Goal: Task Accomplishment & Management: Use online tool/utility

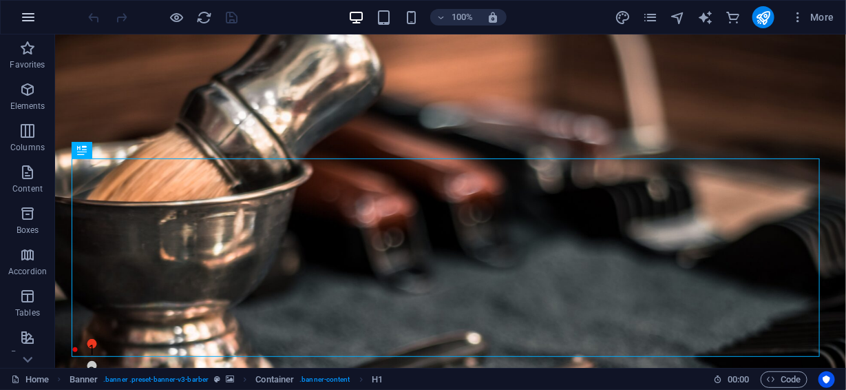
click at [28, 21] on icon "button" at bounding box center [28, 17] width 17 height 17
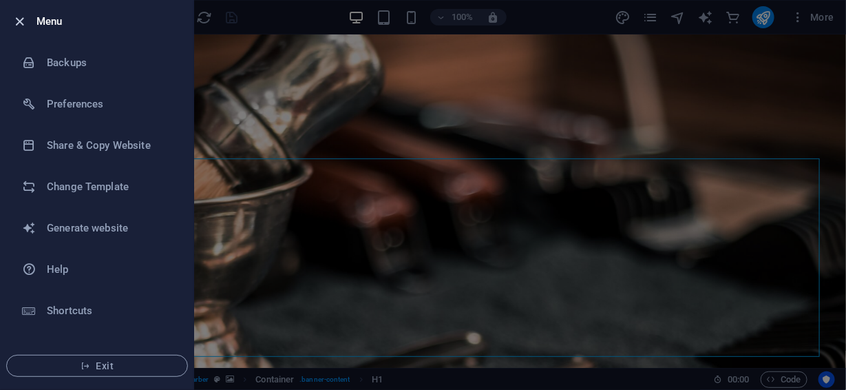
click at [17, 18] on icon "button" at bounding box center [20, 22] width 16 height 16
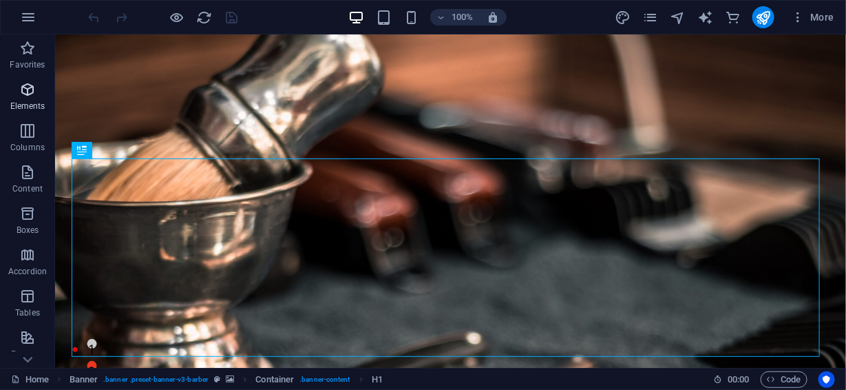
click at [28, 94] on icon "button" at bounding box center [27, 89] width 17 height 17
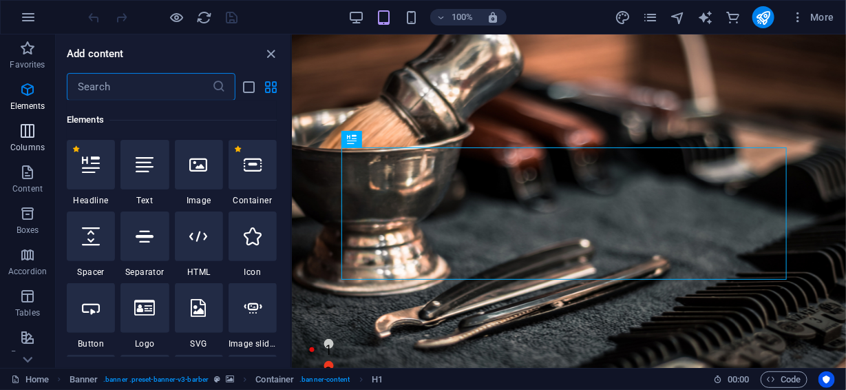
click at [18, 139] on span "Columns" at bounding box center [27, 139] width 55 height 33
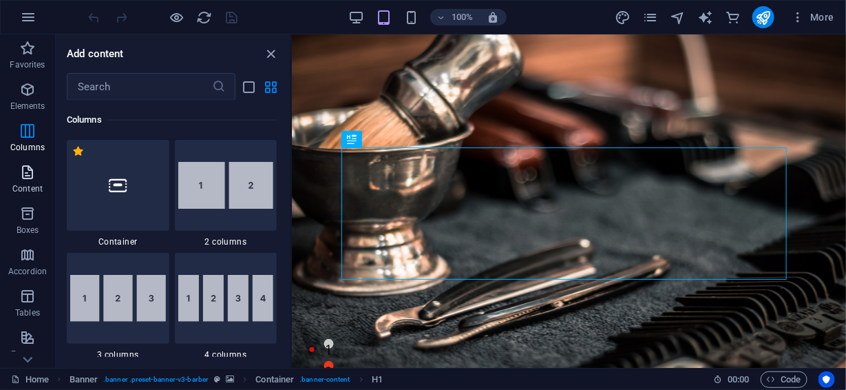
click at [23, 174] on icon "button" at bounding box center [27, 172] width 17 height 17
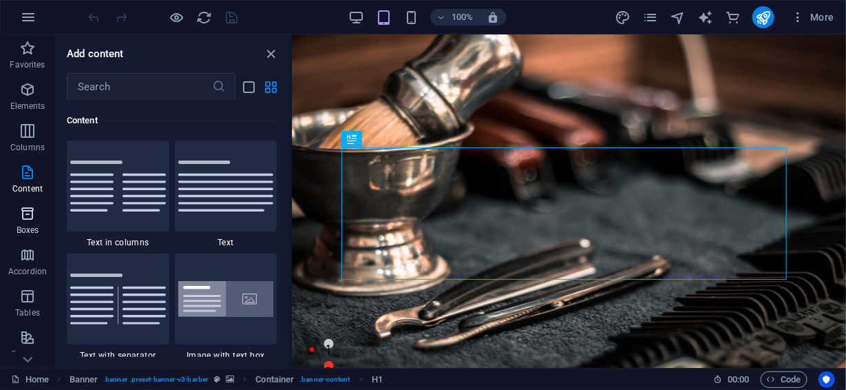
click at [25, 218] on icon "button" at bounding box center [27, 213] width 17 height 17
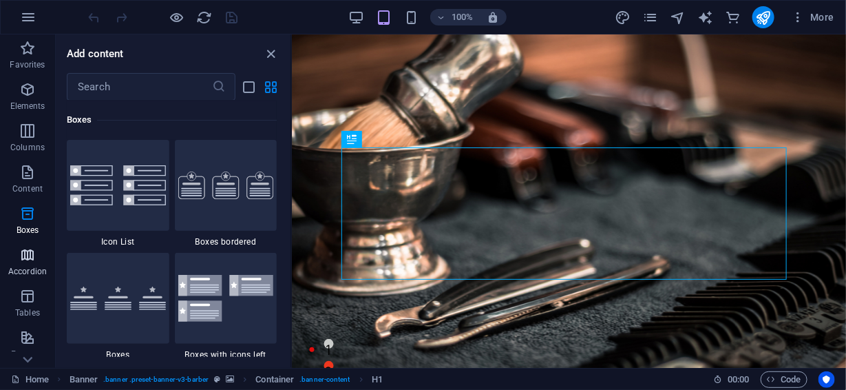
click at [27, 255] on icon "button" at bounding box center [27, 255] width 17 height 17
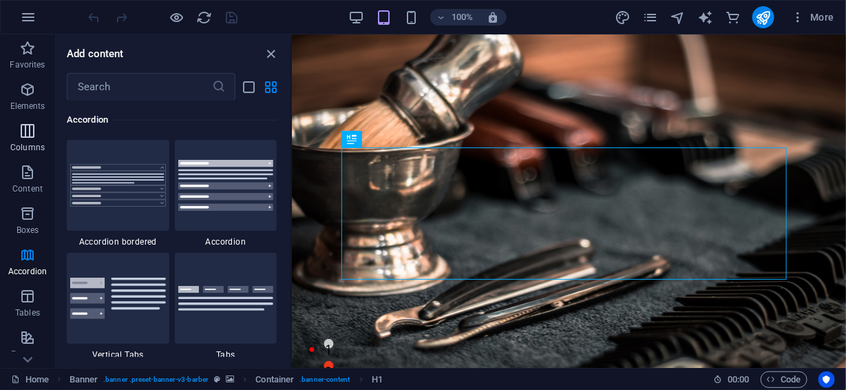
click at [27, 143] on p "Columns" at bounding box center [27, 147] width 34 height 11
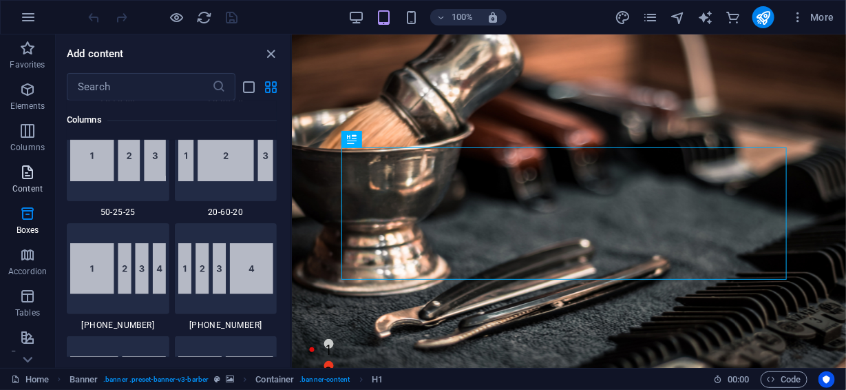
click at [23, 170] on icon "button" at bounding box center [27, 172] width 17 height 17
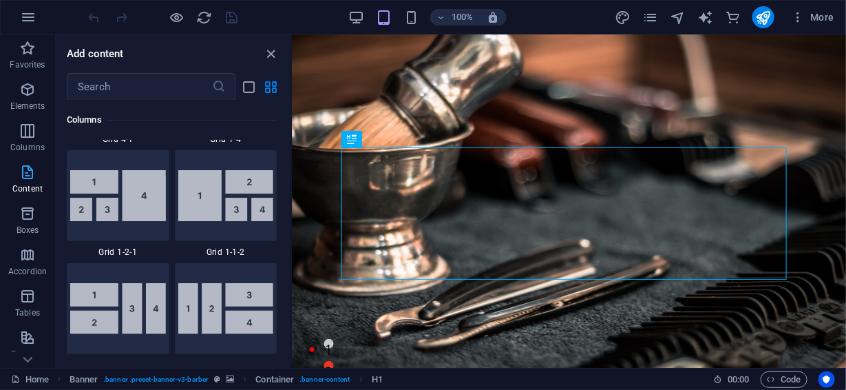
click at [21, 196] on span "Content" at bounding box center [27, 180] width 55 height 33
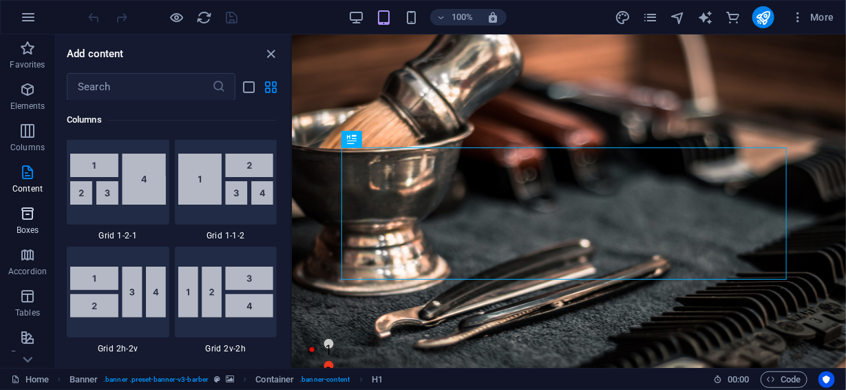
click at [23, 216] on icon "button" at bounding box center [27, 213] width 17 height 17
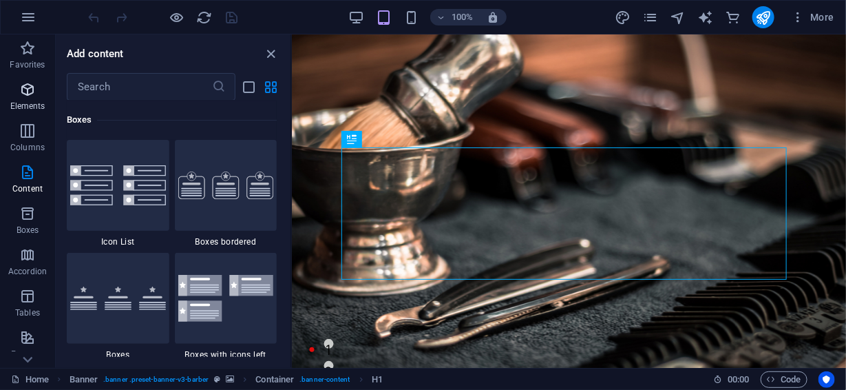
click at [24, 92] on icon "button" at bounding box center [27, 89] width 17 height 17
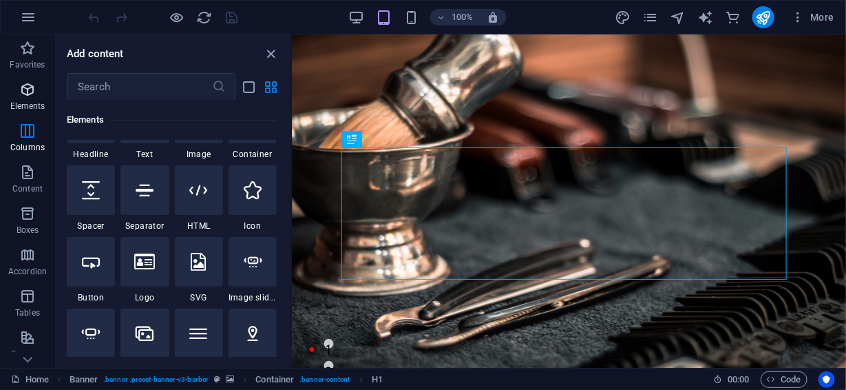
scroll to position [147, 0]
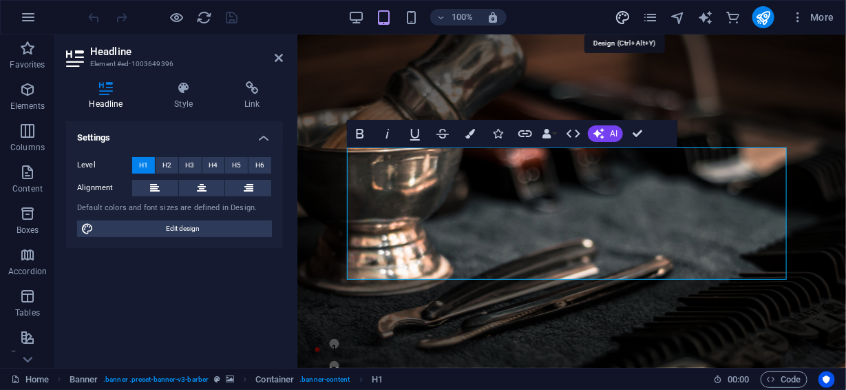
click at [618, 17] on icon "design" at bounding box center [623, 18] width 16 height 16
select select "px"
select select "400"
select select "px"
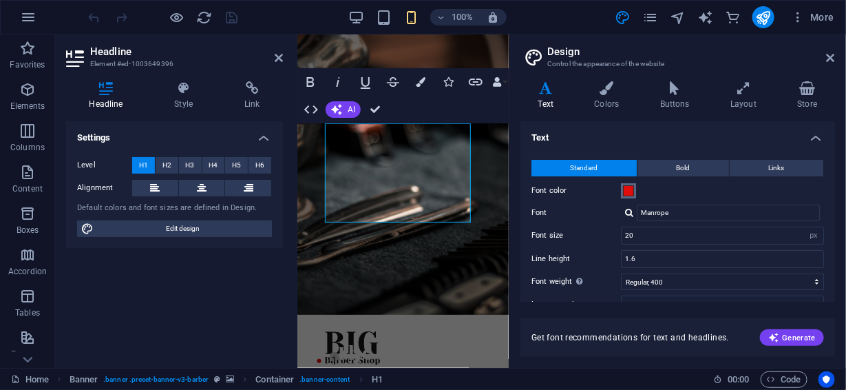
click at [629, 191] on span at bounding box center [628, 190] width 11 height 11
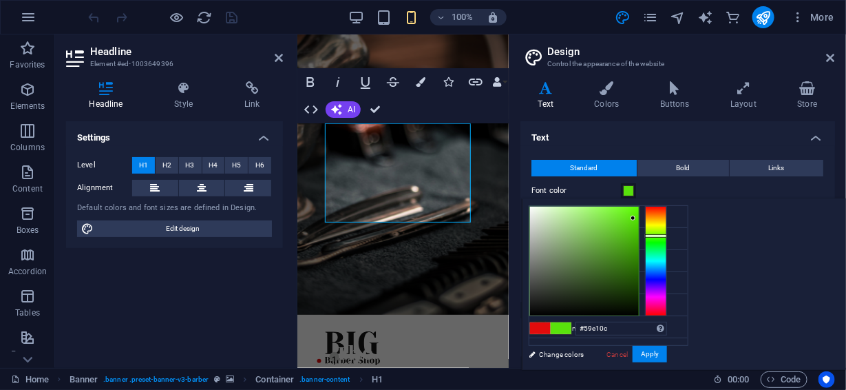
click at [667, 235] on div at bounding box center [656, 261] width 22 height 110
type input "#46b805"
click at [639, 236] on div at bounding box center [584, 261] width 109 height 109
click at [667, 350] on button "Apply" at bounding box center [650, 354] width 34 height 17
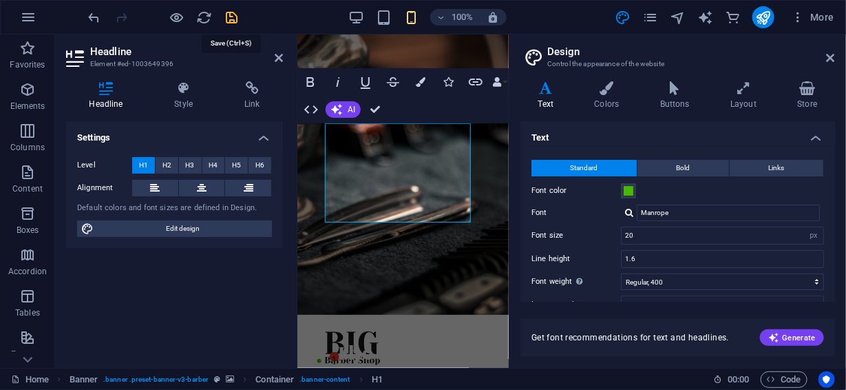
click at [232, 19] on icon "save" at bounding box center [233, 18] width 16 height 16
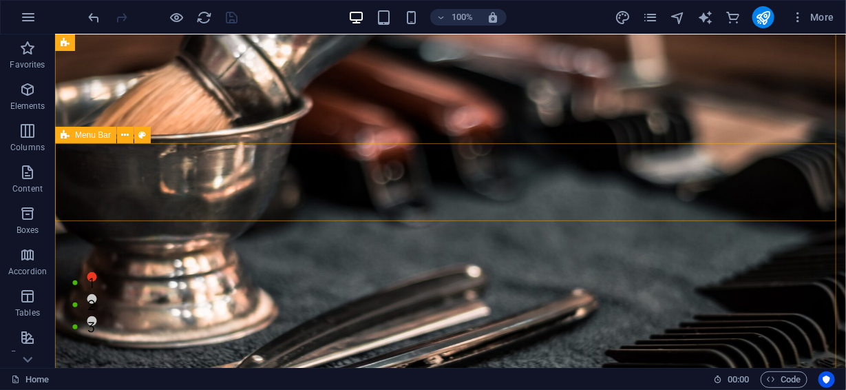
scroll to position [0, 0]
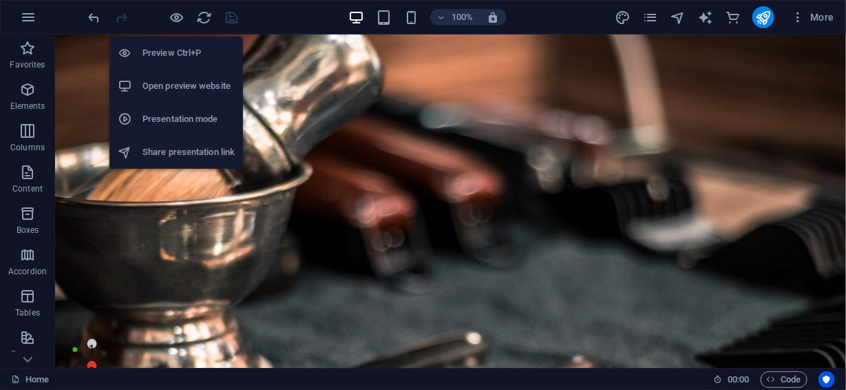
click at [165, 48] on h6 "Preview Ctrl+P" at bounding box center [189, 53] width 92 height 17
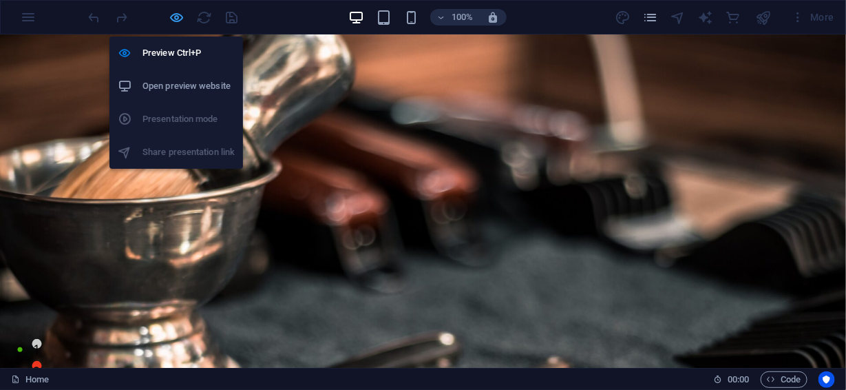
click at [178, 19] on icon "button" at bounding box center [177, 18] width 16 height 16
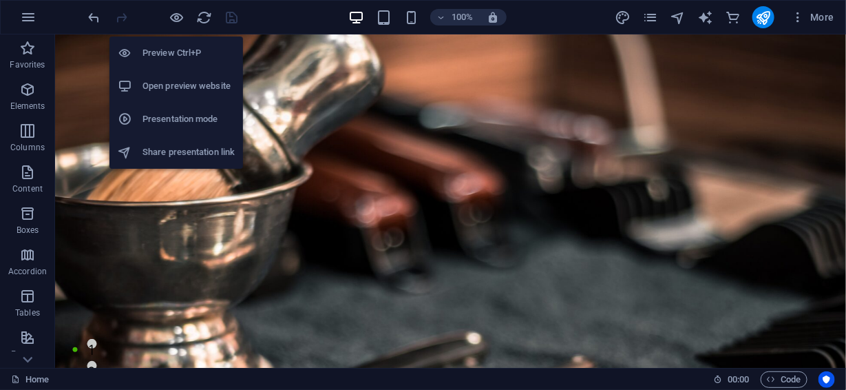
click at [184, 82] on h6 "Open preview website" at bounding box center [189, 86] width 92 height 17
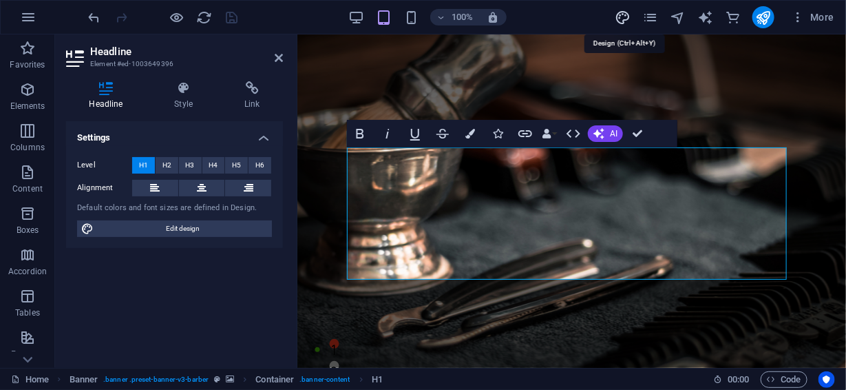
click at [625, 17] on icon "design" at bounding box center [623, 18] width 16 height 16
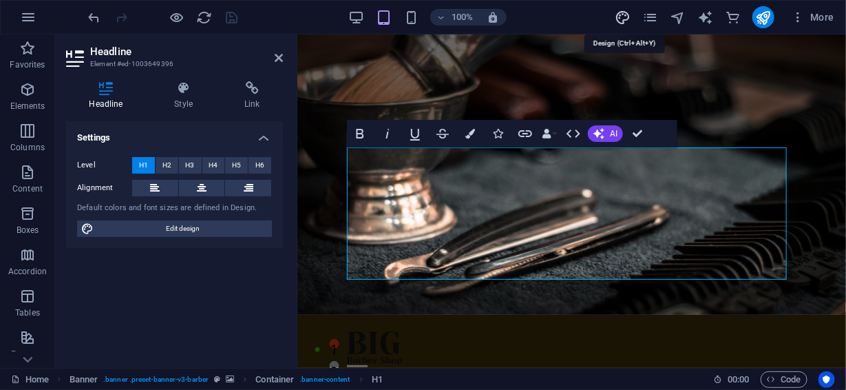
select select "px"
select select "400"
select select "px"
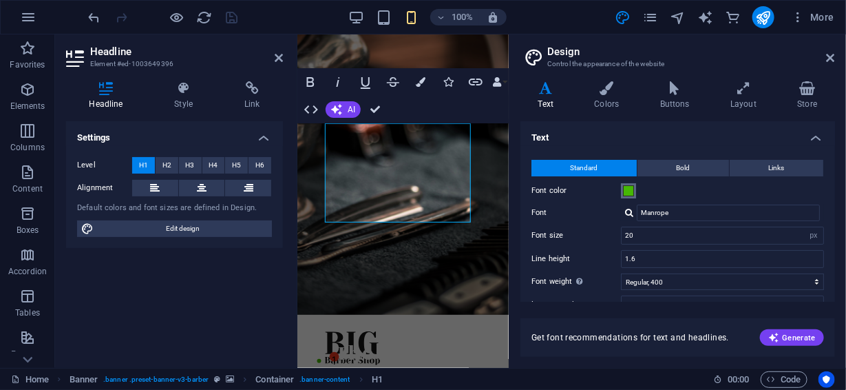
click at [627, 191] on span at bounding box center [628, 190] width 11 height 11
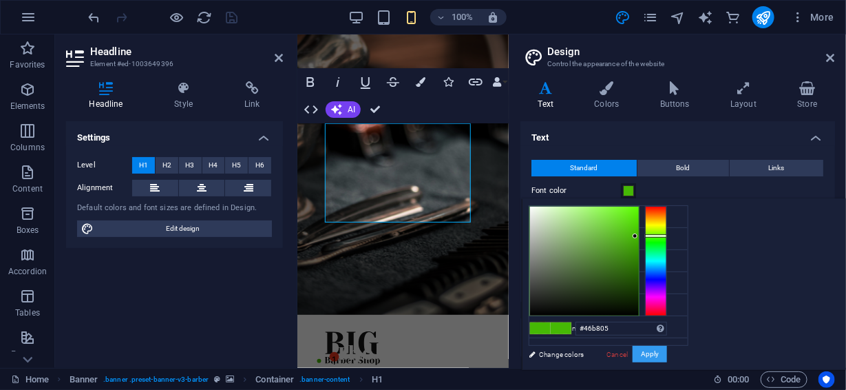
click at [667, 351] on button "Apply" at bounding box center [650, 354] width 34 height 17
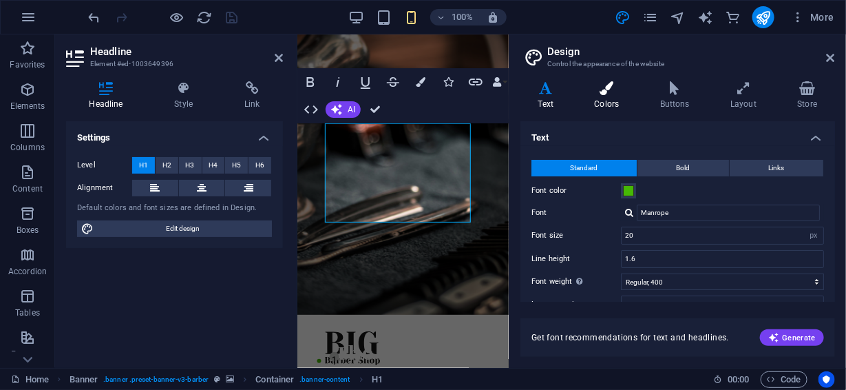
click at [605, 95] on h4 "Colors" at bounding box center [609, 95] width 65 height 29
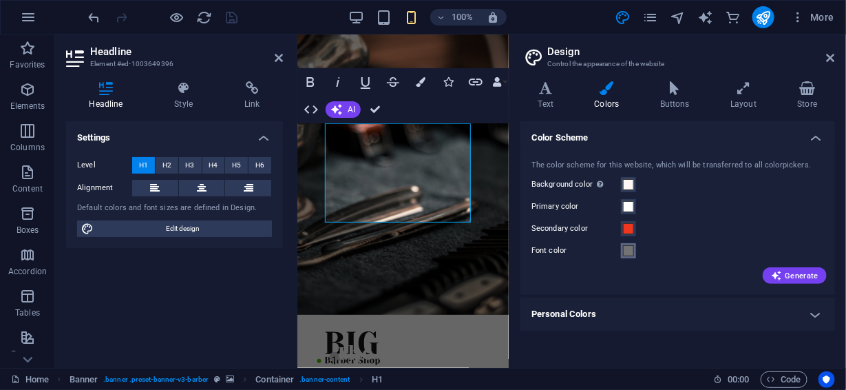
click at [632, 249] on span at bounding box center [628, 250] width 11 height 11
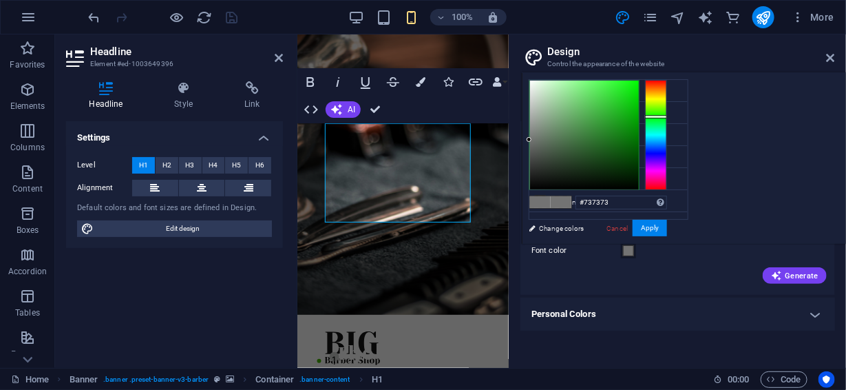
click at [667, 116] on div at bounding box center [656, 135] width 22 height 110
type input "#0abd0c"
click at [639, 107] on div at bounding box center [584, 135] width 109 height 109
click at [667, 224] on button "Apply" at bounding box center [650, 228] width 34 height 17
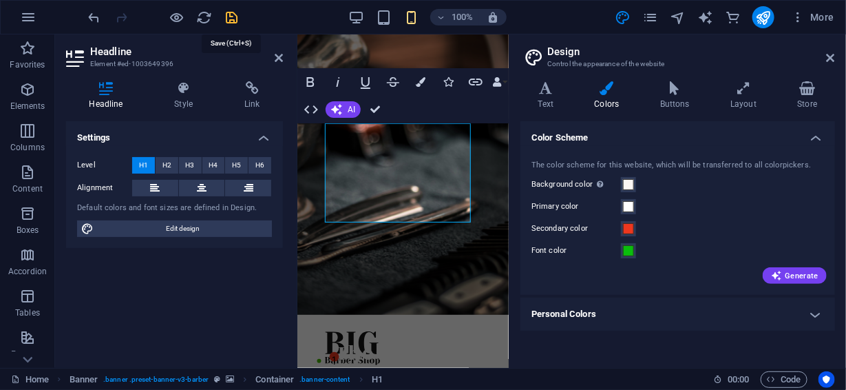
click at [234, 17] on icon "save" at bounding box center [233, 18] width 16 height 16
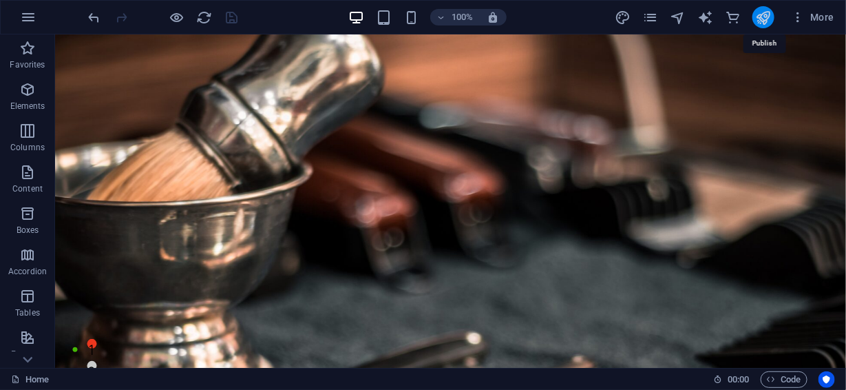
click at [769, 18] on icon "publish" at bounding box center [764, 18] width 16 height 16
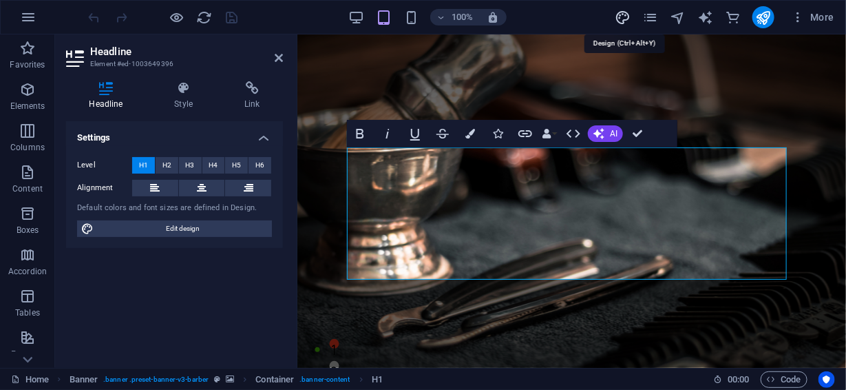
click at [625, 17] on icon "design" at bounding box center [623, 18] width 16 height 16
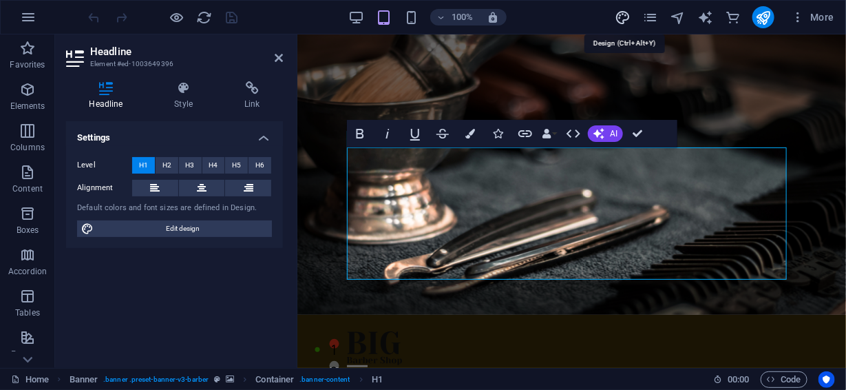
select select "px"
select select "400"
select select "px"
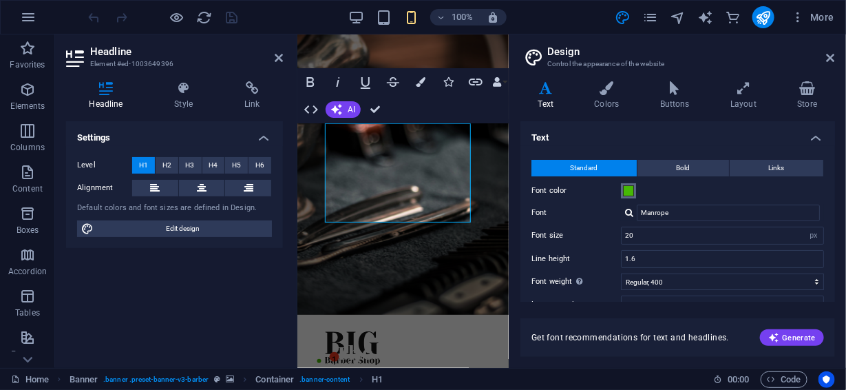
click at [630, 192] on span at bounding box center [628, 190] width 11 height 11
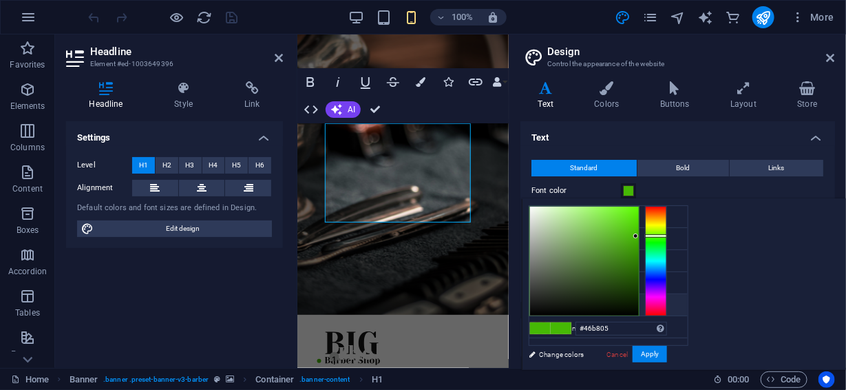
click at [541, 300] on icon at bounding box center [541, 305] width 10 height 10
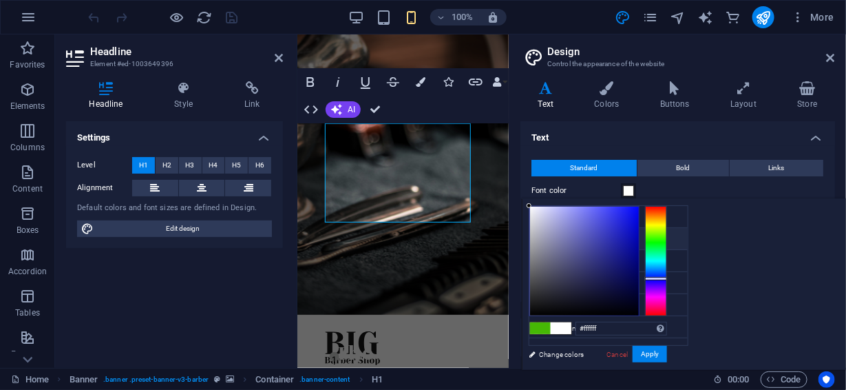
click at [667, 278] on div at bounding box center [656, 261] width 22 height 110
type input "#0b0d91"
click at [639, 252] on div at bounding box center [584, 261] width 109 height 109
click at [667, 353] on button "Apply" at bounding box center [650, 354] width 34 height 17
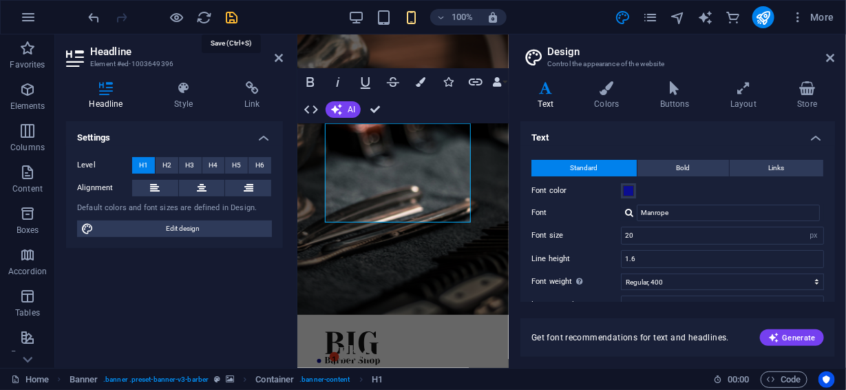
click at [232, 16] on icon "save" at bounding box center [233, 18] width 16 height 16
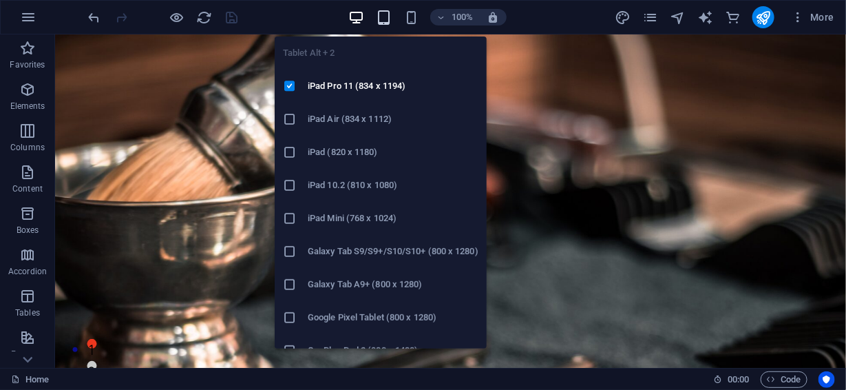
click at [386, 14] on icon "button" at bounding box center [384, 18] width 16 height 16
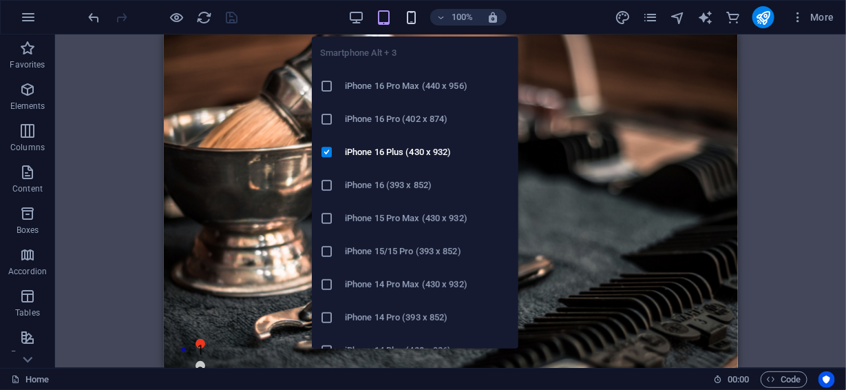
click at [413, 14] on icon "button" at bounding box center [412, 18] width 16 height 16
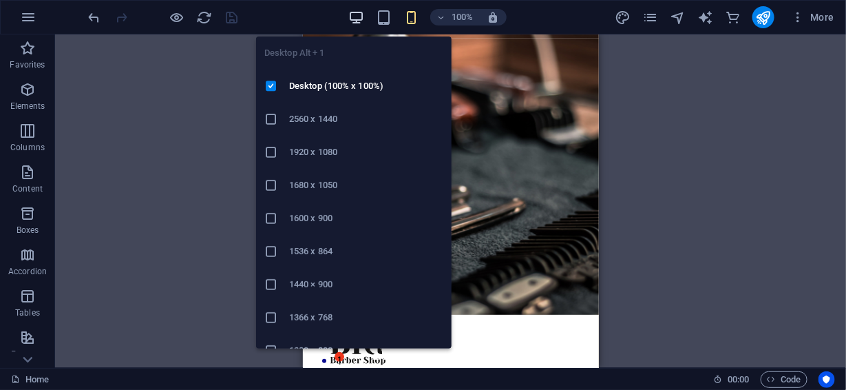
click at [364, 14] on icon "button" at bounding box center [356, 18] width 16 height 16
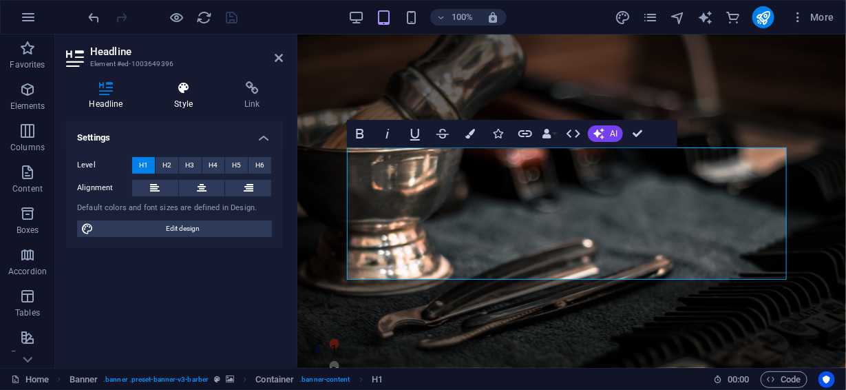
click at [178, 87] on icon at bounding box center [184, 88] width 65 height 14
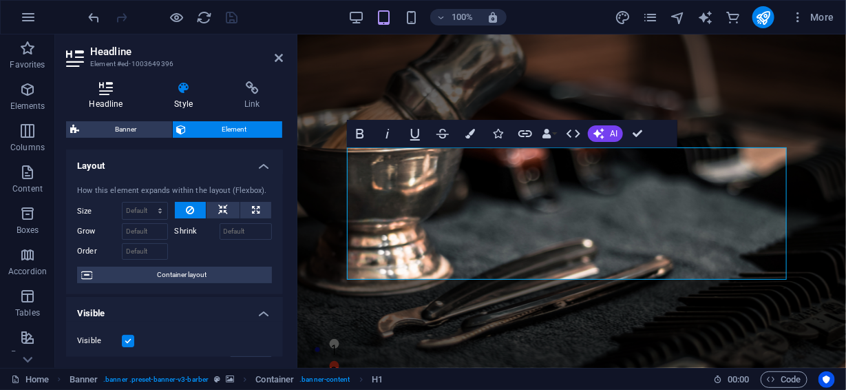
click at [111, 85] on icon at bounding box center [106, 88] width 80 height 14
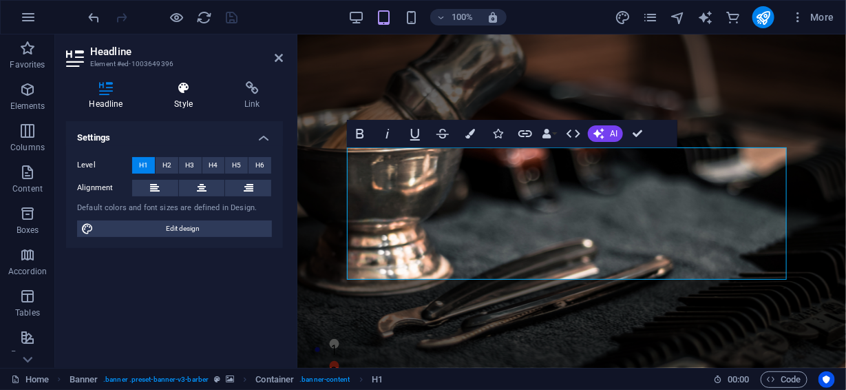
click at [180, 91] on icon at bounding box center [184, 88] width 65 height 14
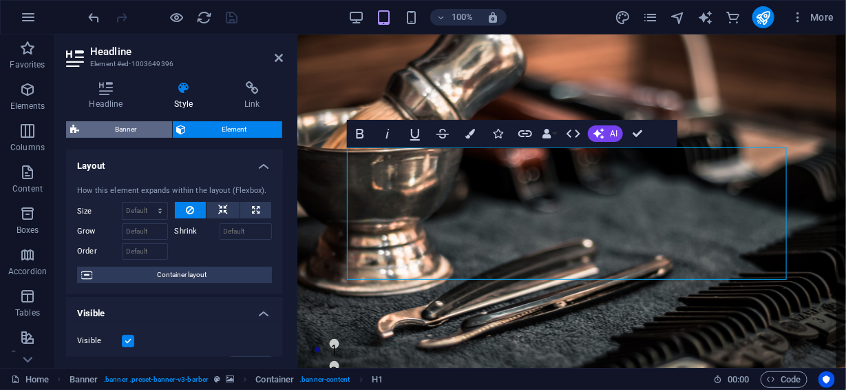
click at [130, 131] on span "Banner" at bounding box center [125, 129] width 85 height 17
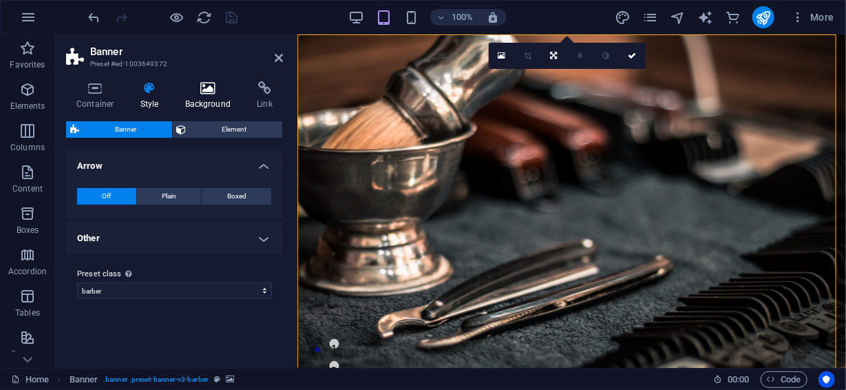
click at [196, 97] on h4 "Background" at bounding box center [211, 95] width 72 height 29
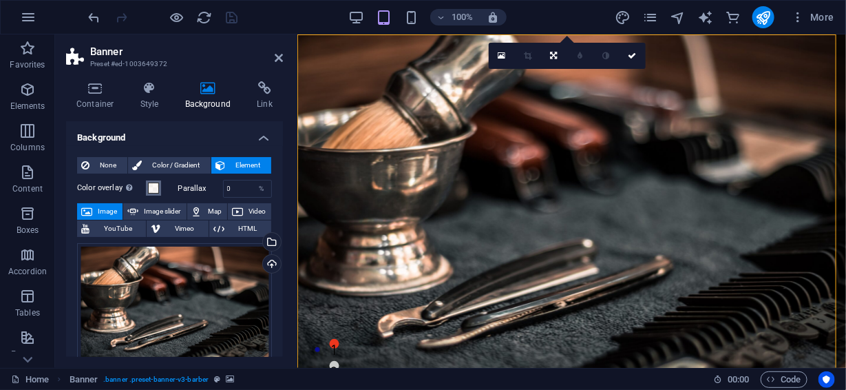
click at [152, 189] on span at bounding box center [153, 188] width 11 height 11
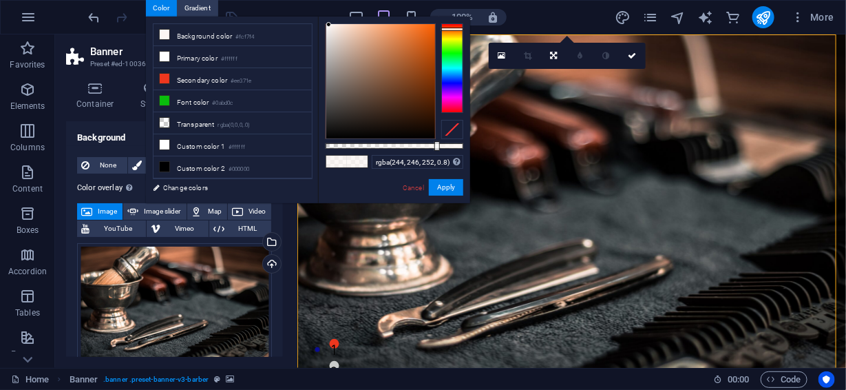
click at [450, 79] on div at bounding box center [452, 68] width 22 height 90
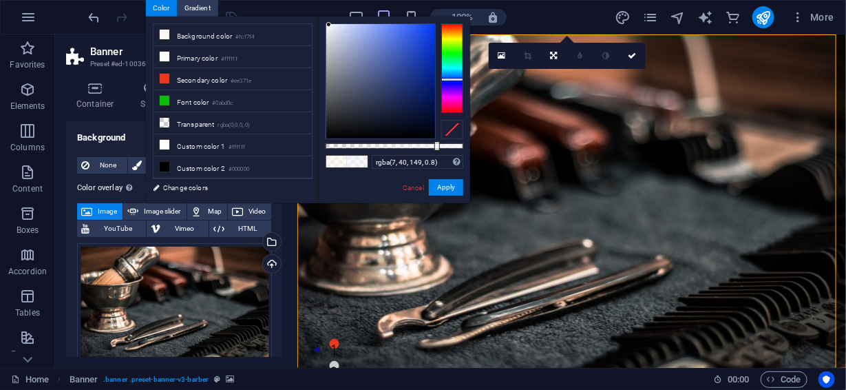
click at [430, 71] on div at bounding box center [380, 81] width 109 height 114
drag, startPoint x: 430, startPoint y: 71, endPoint x: 369, endPoint y: 70, distance: 60.6
click at [369, 70] on div at bounding box center [368, 69] width 5 height 5
click at [162, 78] on icon at bounding box center [165, 79] width 10 height 10
type input "rgba(238, 55, 30, 0.8)"
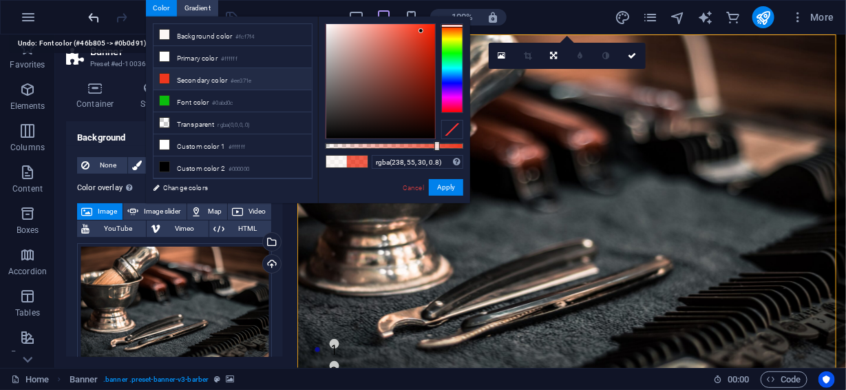
click at [88, 13] on icon "undo" at bounding box center [95, 18] width 16 height 16
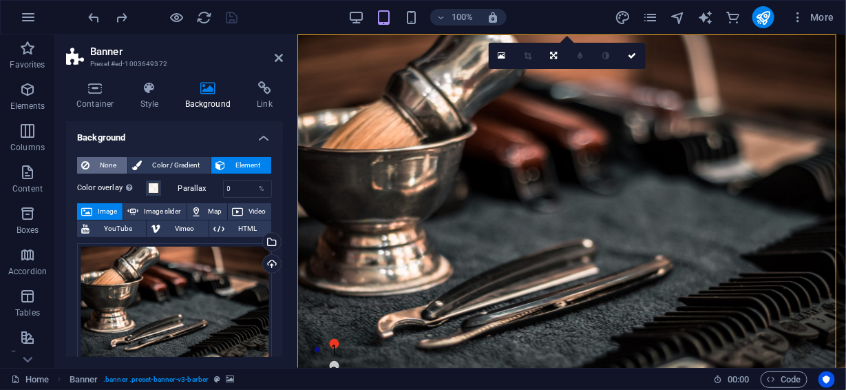
click at [116, 163] on span "None" at bounding box center [109, 165] width 30 height 17
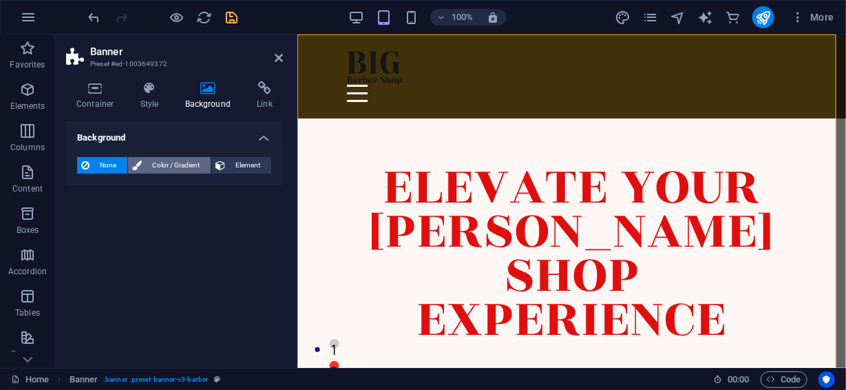
click at [143, 163] on button "Color / Gradient" at bounding box center [169, 165] width 83 height 17
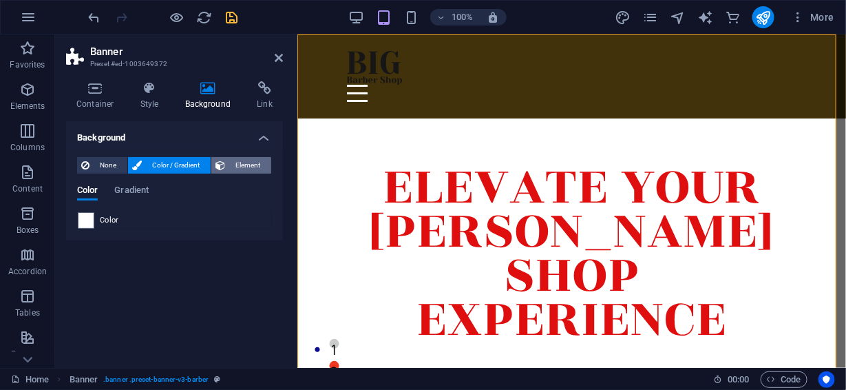
click at [242, 165] on span "Element" at bounding box center [248, 165] width 38 height 17
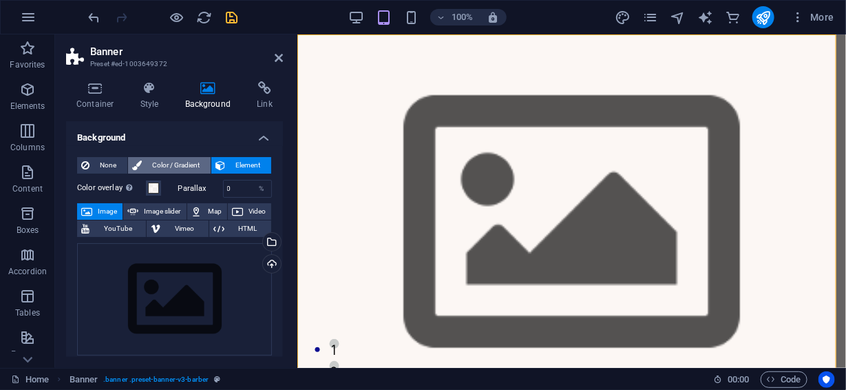
click at [138, 165] on icon at bounding box center [137, 165] width 10 height 17
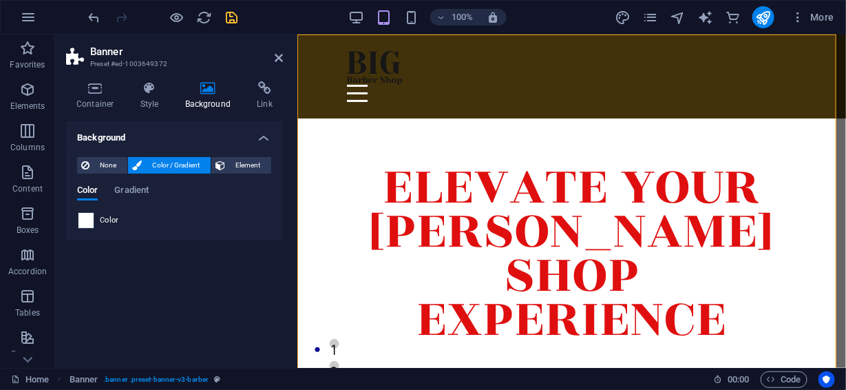
click at [80, 222] on span at bounding box center [86, 220] width 15 height 15
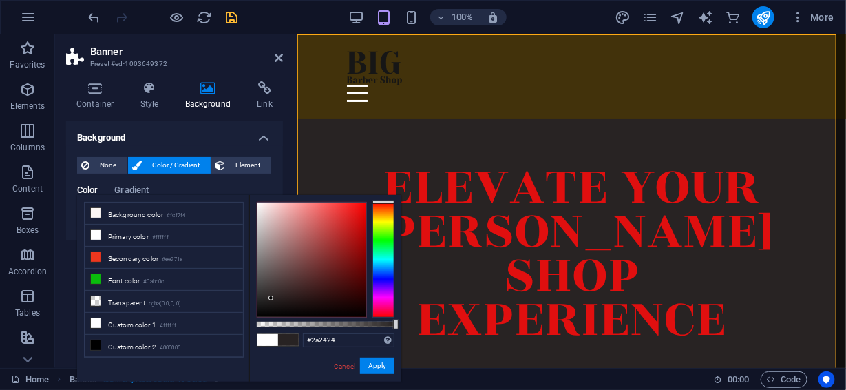
type input "#2b2525"
drag, startPoint x: 282, startPoint y: 232, endPoint x: 271, endPoint y: 297, distance: 65.7
click at [271, 297] on div at bounding box center [312, 259] width 109 height 114
click at [375, 364] on button "Apply" at bounding box center [377, 365] width 34 height 17
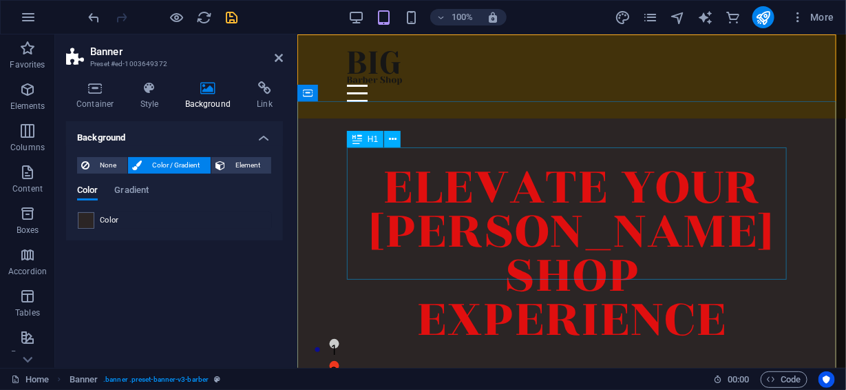
click at [552, 176] on div "Elevate Your [PERSON_NAME] shop experience" at bounding box center [571, 252] width 450 height 176
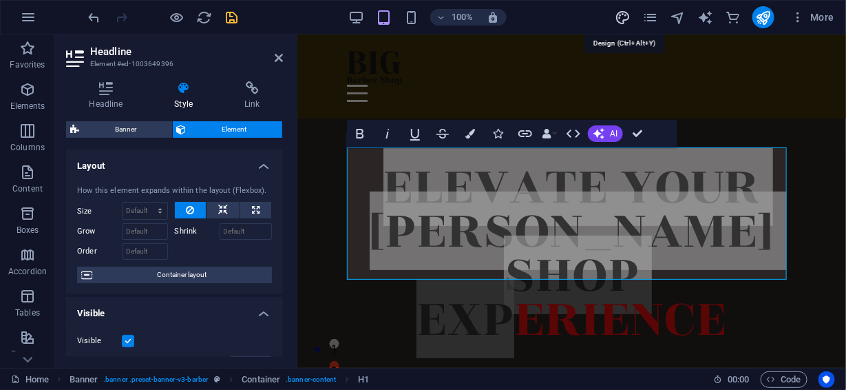
click at [624, 14] on icon "design" at bounding box center [623, 18] width 16 height 16
select select "px"
select select "400"
select select "px"
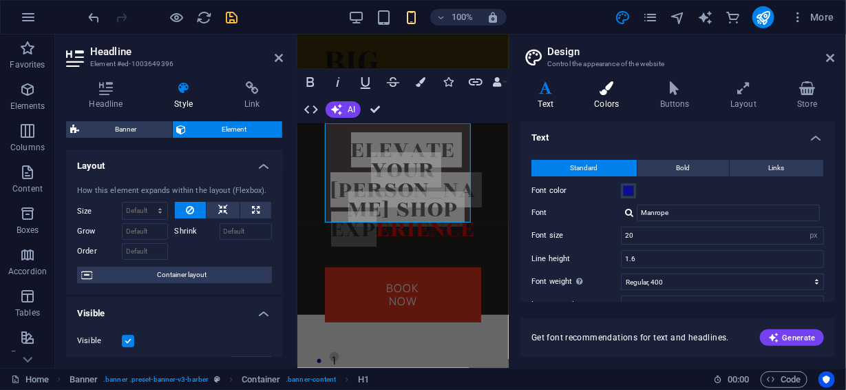
click at [609, 92] on icon at bounding box center [607, 88] width 60 height 14
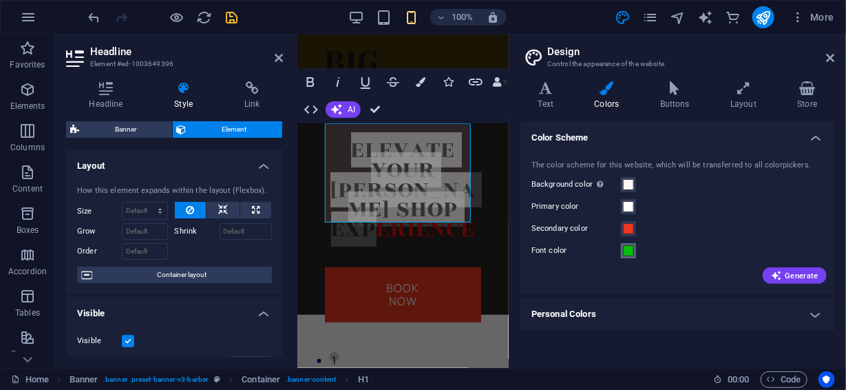
click at [632, 253] on span at bounding box center [628, 250] width 11 height 11
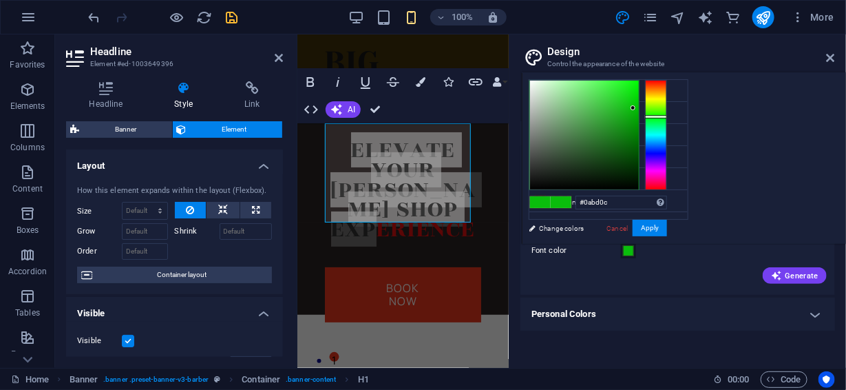
type input "#068308"
click at [639, 132] on div at bounding box center [584, 135] width 109 height 109
click at [636, 132] on div at bounding box center [633, 132] width 5 height 5
click at [667, 224] on button "Apply" at bounding box center [650, 228] width 34 height 17
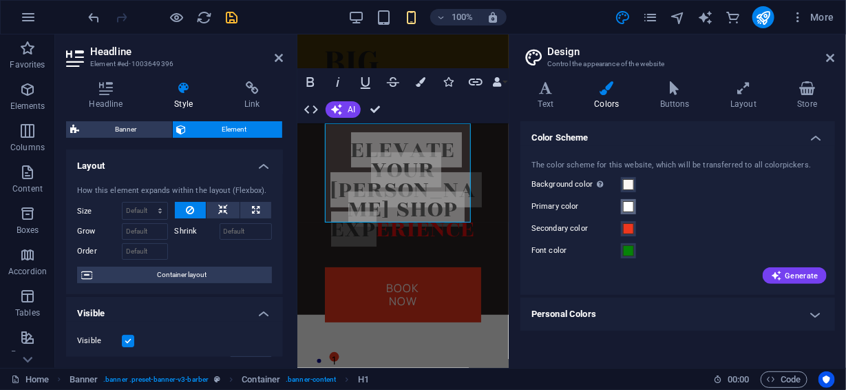
click at [631, 209] on span at bounding box center [628, 206] width 11 height 11
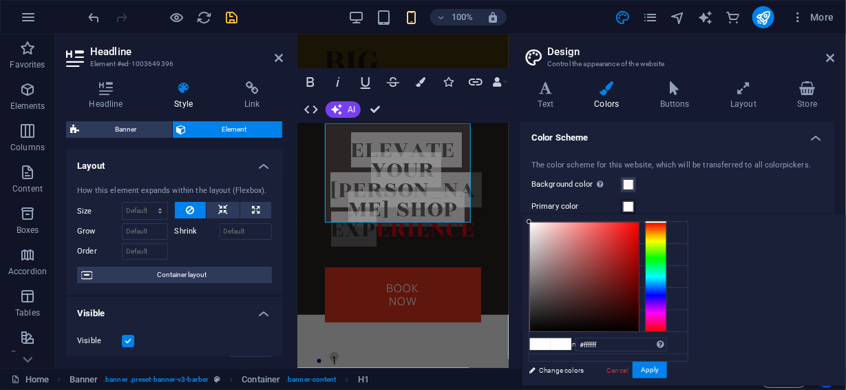
click at [667, 294] on div at bounding box center [656, 277] width 22 height 110
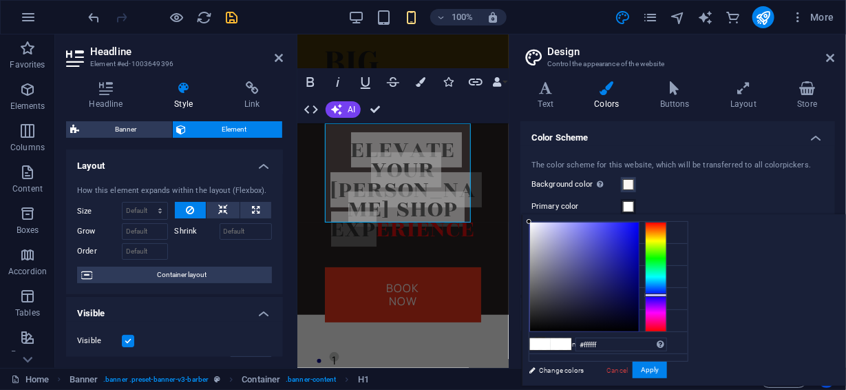
click at [667, 294] on div at bounding box center [656, 294] width 22 height 3
click at [639, 258] on div at bounding box center [584, 276] width 109 height 109
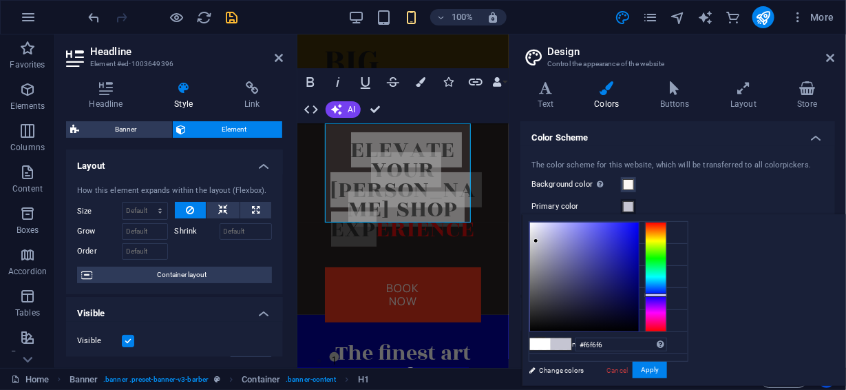
type input "#f7f7f7"
drag, startPoint x: 745, startPoint y: 258, endPoint x: 688, endPoint y: 225, distance: 66.4
click at [688, 225] on div "less Background color #fcf7f4 Primary color #0303a8 Secondary color #ee371e Fon…" at bounding box center [684, 299] width 324 height 171
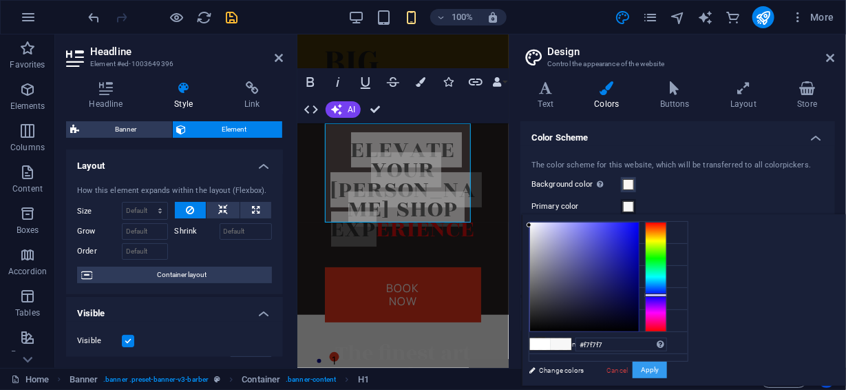
click at [667, 368] on button "Apply" at bounding box center [650, 370] width 34 height 17
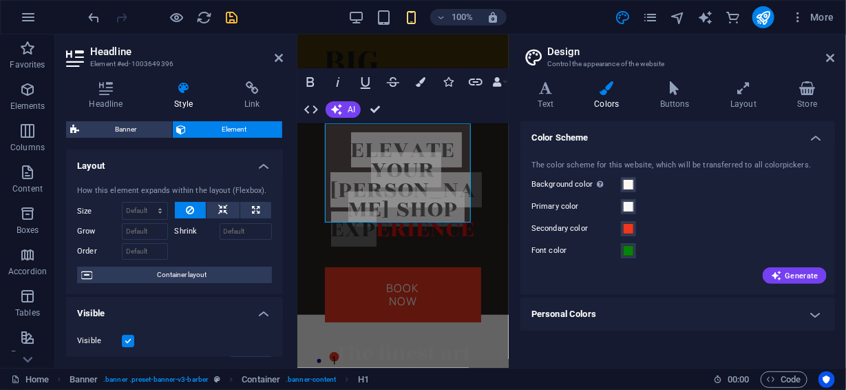
click at [700, 313] on h4 "Personal Colors" at bounding box center [678, 314] width 315 height 33
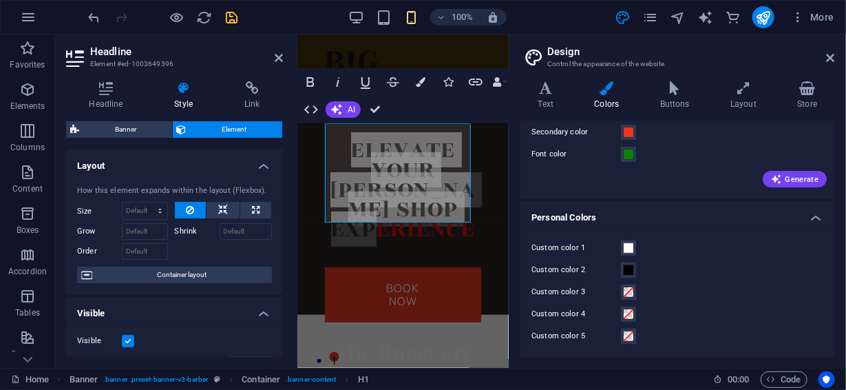
scroll to position [97, 0]
click at [629, 267] on span at bounding box center [628, 269] width 11 height 11
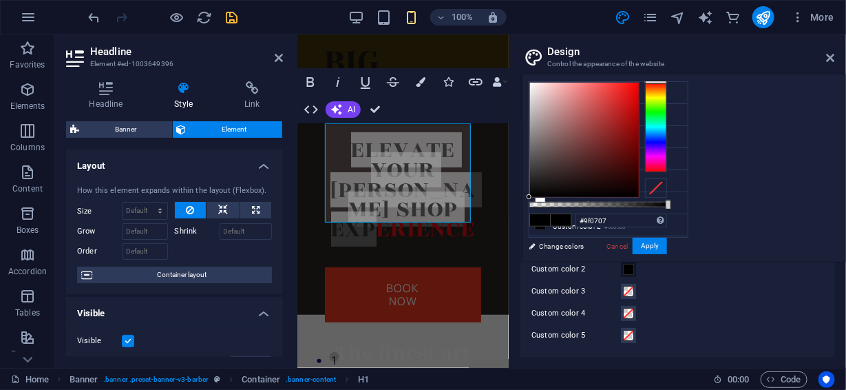
click at [639, 125] on div at bounding box center [584, 140] width 109 height 114
click at [636, 125] on div at bounding box center [634, 125] width 5 height 5
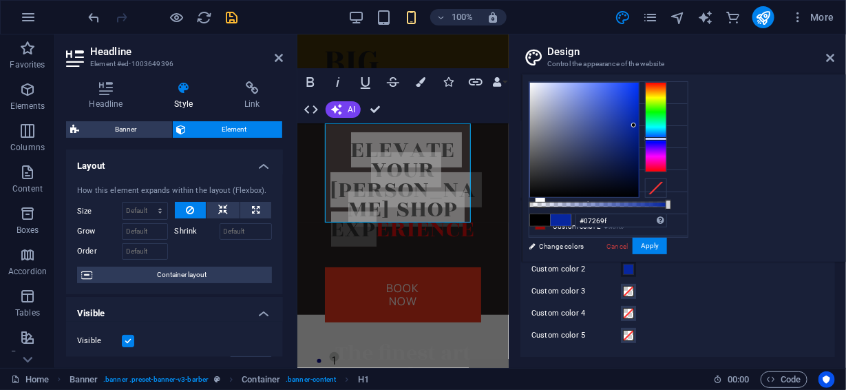
click at [667, 138] on div at bounding box center [656, 127] width 22 height 90
type input "#06228f"
click at [639, 132] on div at bounding box center [584, 140] width 109 height 114
click at [667, 247] on button "Apply" at bounding box center [650, 246] width 34 height 17
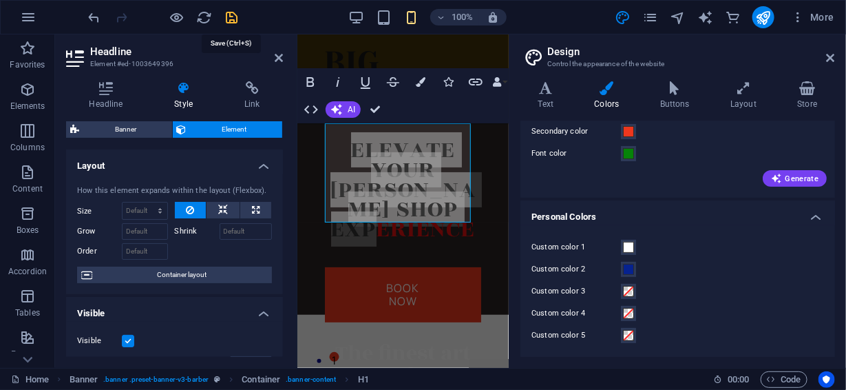
click at [234, 14] on icon "save" at bounding box center [233, 18] width 16 height 16
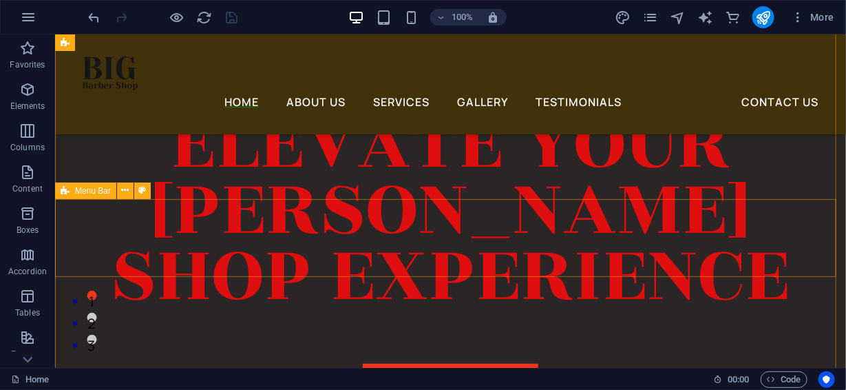
scroll to position [0, 0]
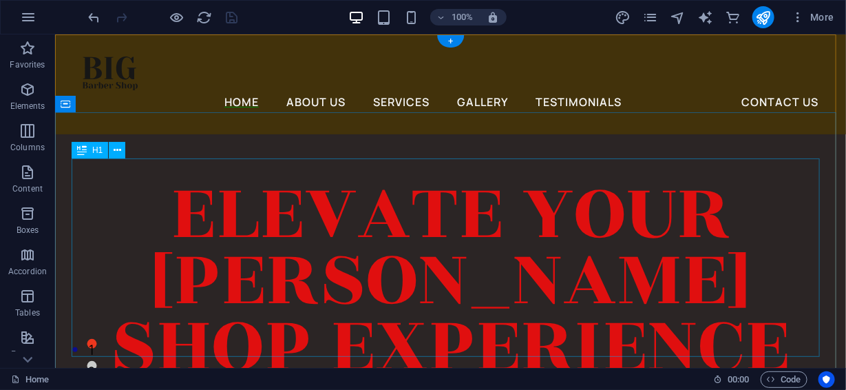
click at [425, 180] on div "Elevate Your [PERSON_NAME] shop experience" at bounding box center [450, 279] width 758 height 198
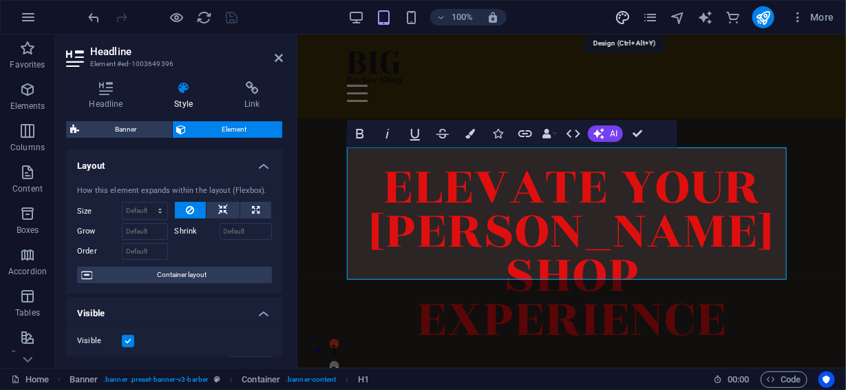
click at [624, 18] on icon "design" at bounding box center [623, 18] width 16 height 16
select select "px"
select select "400"
select select "px"
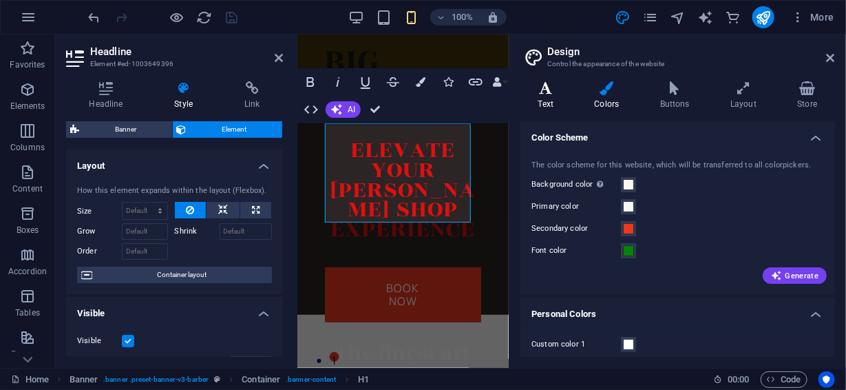
click at [550, 93] on icon at bounding box center [546, 88] width 51 height 14
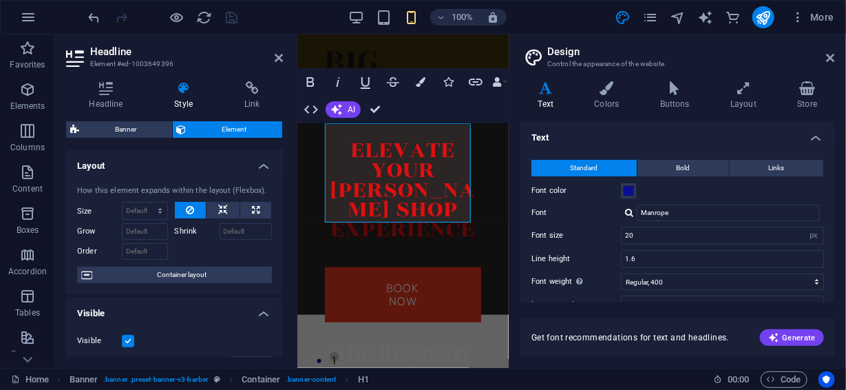
scroll to position [129, 0]
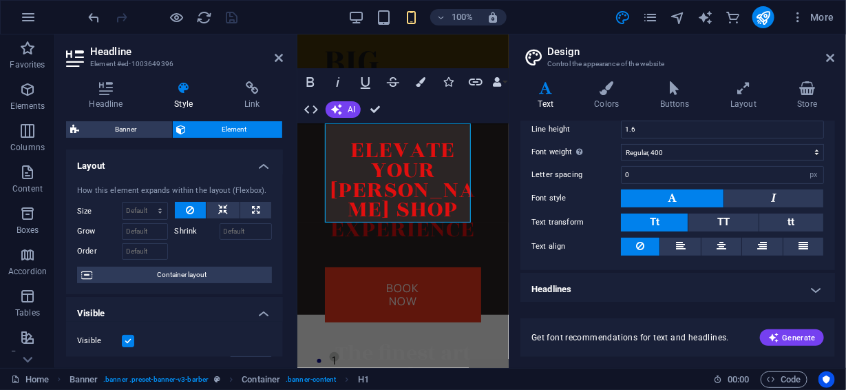
click at [627, 286] on h4 "Headlines" at bounding box center [678, 289] width 315 height 33
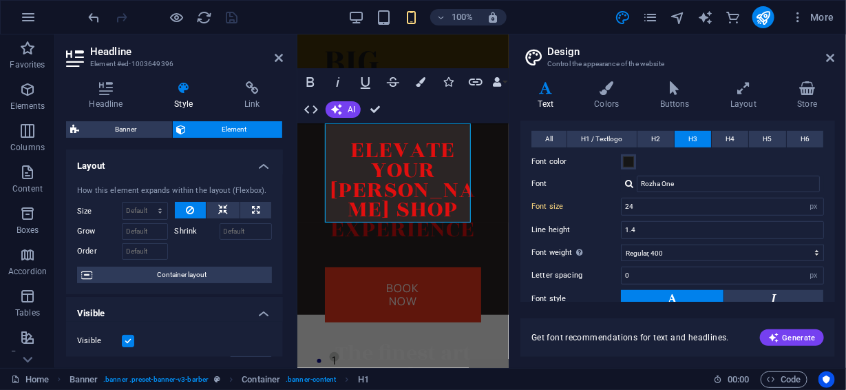
scroll to position [304, 0]
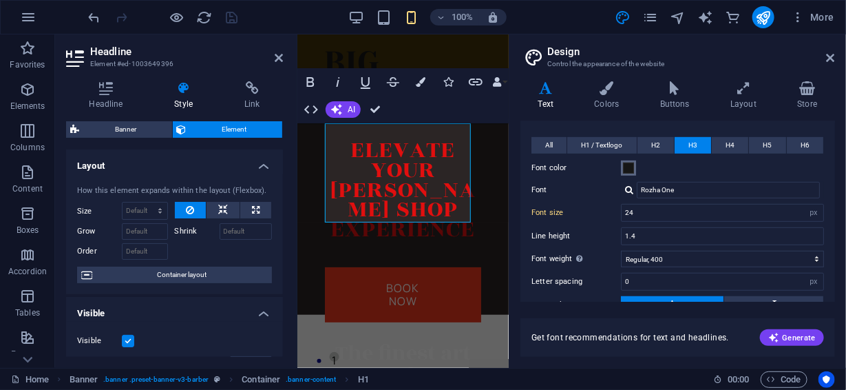
click at [628, 166] on span at bounding box center [628, 168] width 11 height 11
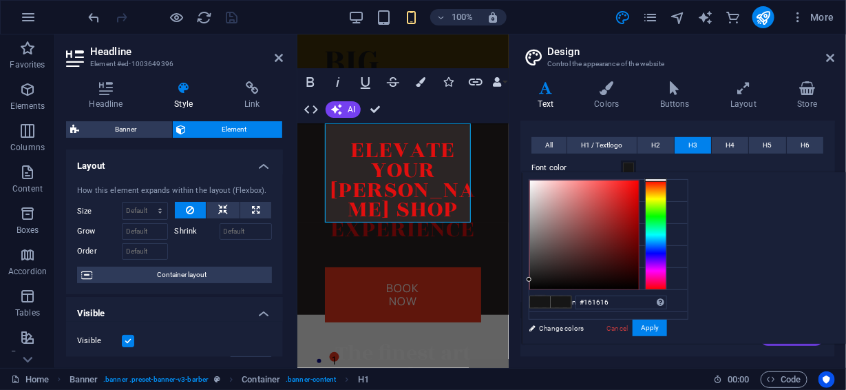
click at [667, 247] on div at bounding box center [656, 235] width 22 height 110
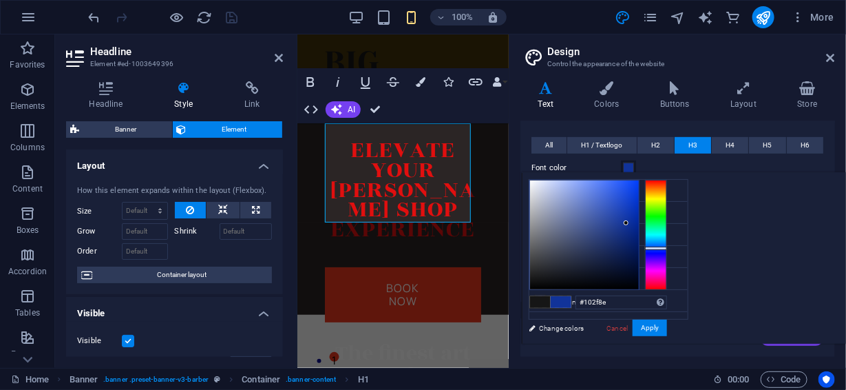
type input "#102f8e"
drag, startPoint x: 799, startPoint y: 216, endPoint x: 799, endPoint y: 227, distance: 11.7
click at [639, 227] on div at bounding box center [584, 234] width 109 height 109
click at [667, 328] on button "Apply" at bounding box center [650, 328] width 34 height 17
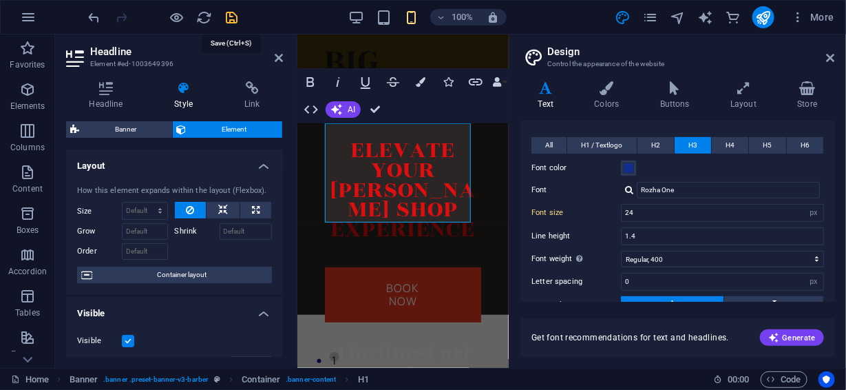
click at [235, 16] on icon "save" at bounding box center [233, 18] width 16 height 16
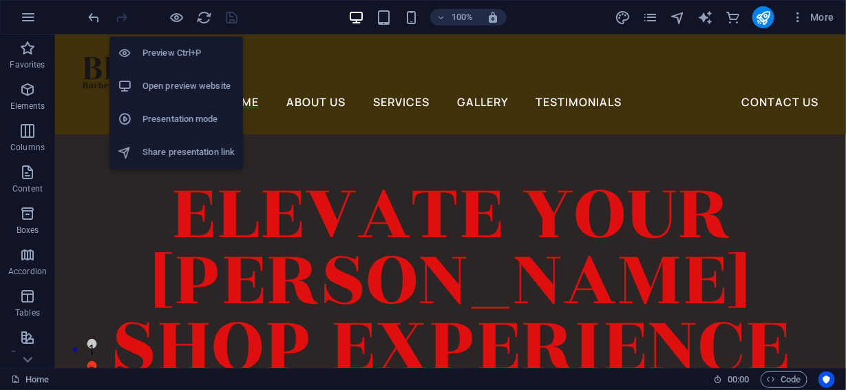
click at [174, 79] on h6 "Open preview website" at bounding box center [189, 86] width 92 height 17
click at [179, 18] on icon "button" at bounding box center [177, 18] width 16 height 16
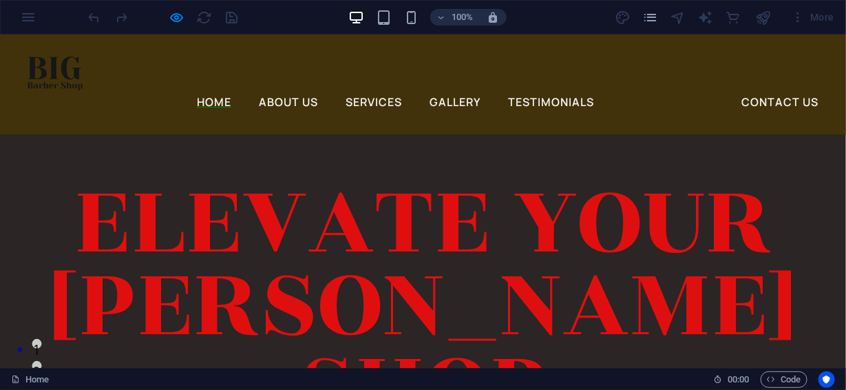
click at [397, 209] on span "Elevate Your [PERSON_NAME] shop experience" at bounding box center [423, 344] width 749 height 395
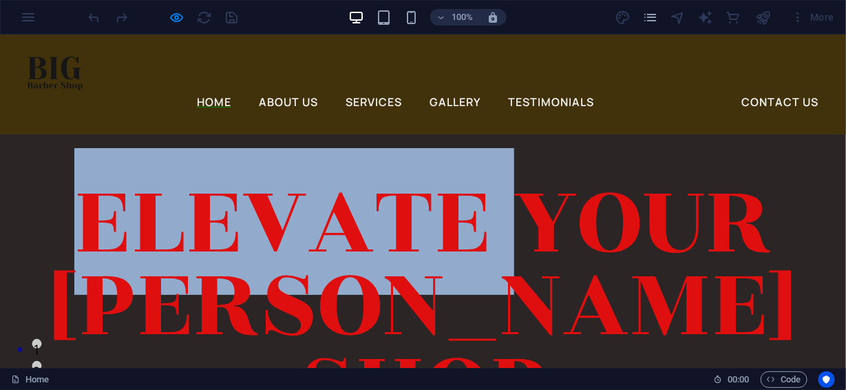
click at [397, 209] on span "Elevate Your [PERSON_NAME] shop experience" at bounding box center [423, 344] width 749 height 395
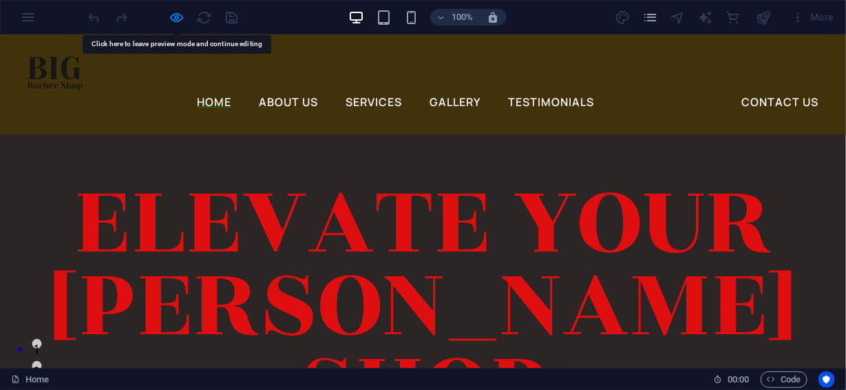
click at [412, 108] on div "Menu Home About Us Services Gallery Testimonials Contact Us" at bounding box center [423, 84] width 846 height 100
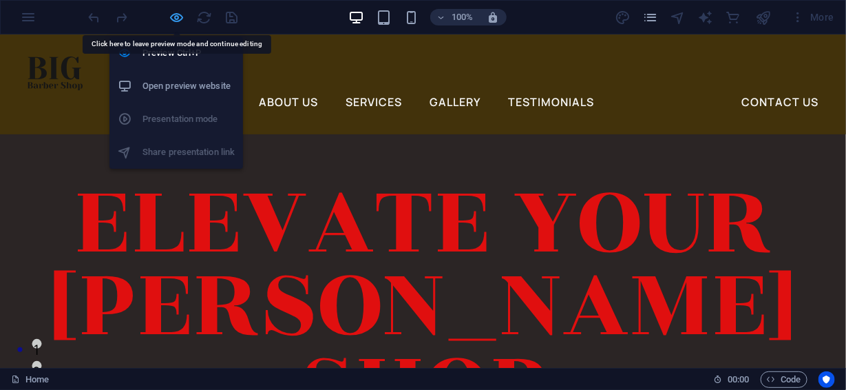
click at [177, 11] on icon "button" at bounding box center [177, 18] width 16 height 16
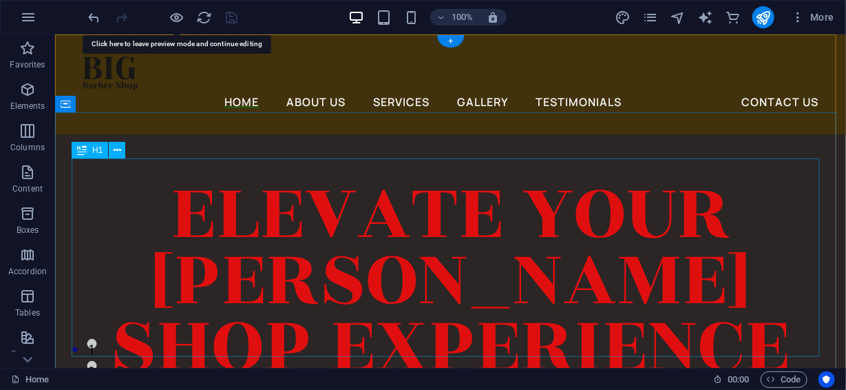
click at [388, 180] on div "Elevate Your [PERSON_NAME] shop experience" at bounding box center [450, 279] width 758 height 198
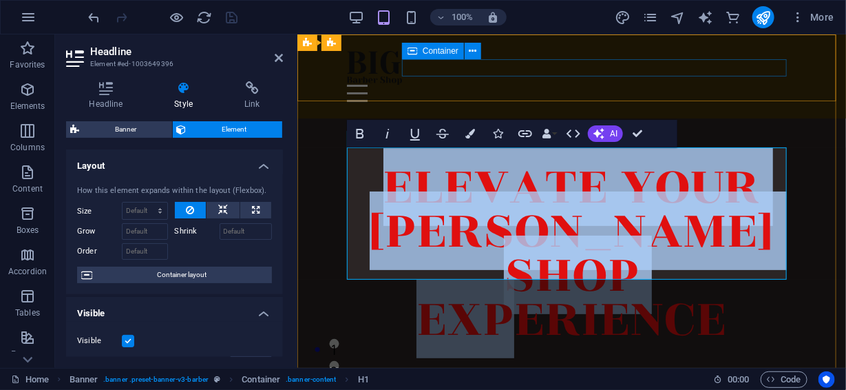
click at [526, 84] on div "Menu" at bounding box center [571, 92] width 450 height 17
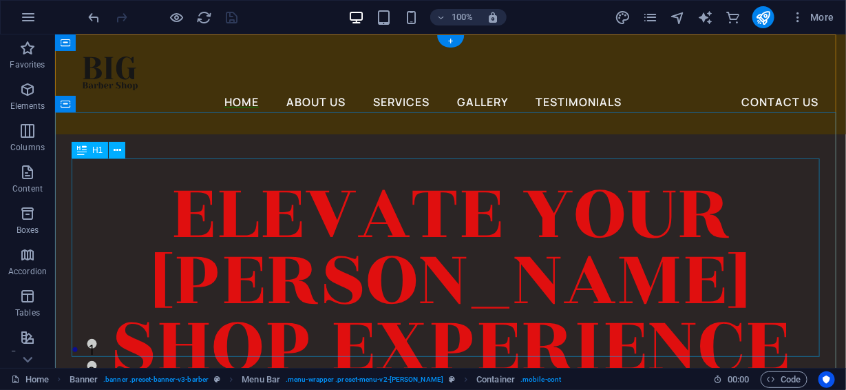
click at [423, 201] on div "Elevate Your [PERSON_NAME] shop experience" at bounding box center [450, 279] width 758 height 198
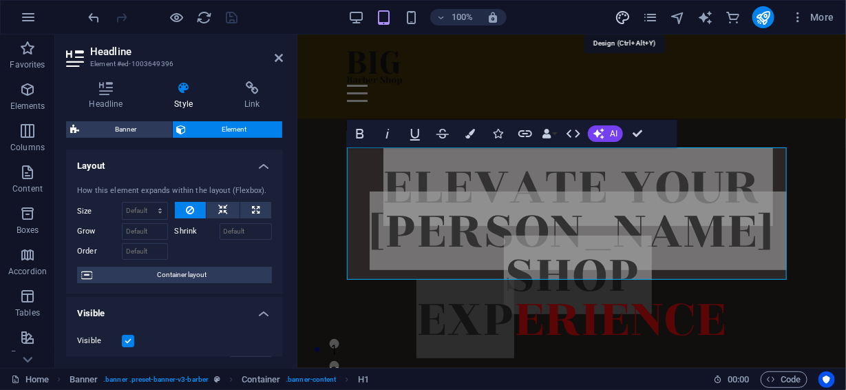
click at [623, 19] on icon "design" at bounding box center [623, 18] width 16 height 16
select select "px"
select select "400"
select select "px"
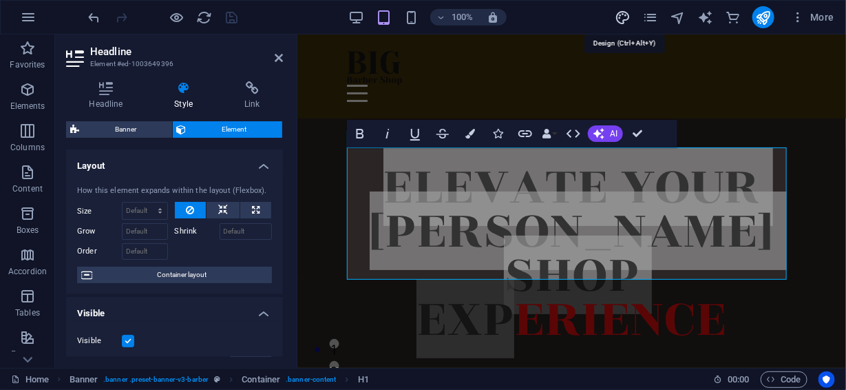
select select "400"
select select "px"
select select "rem"
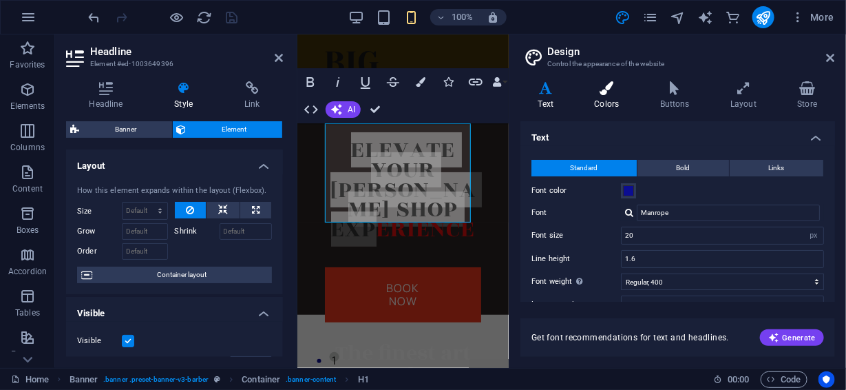
click at [607, 96] on h4 "Colors" at bounding box center [609, 95] width 65 height 29
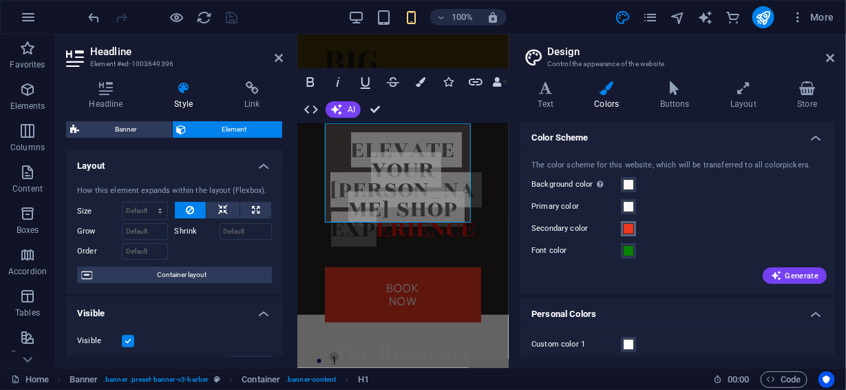
click at [628, 229] on span at bounding box center [628, 228] width 11 height 11
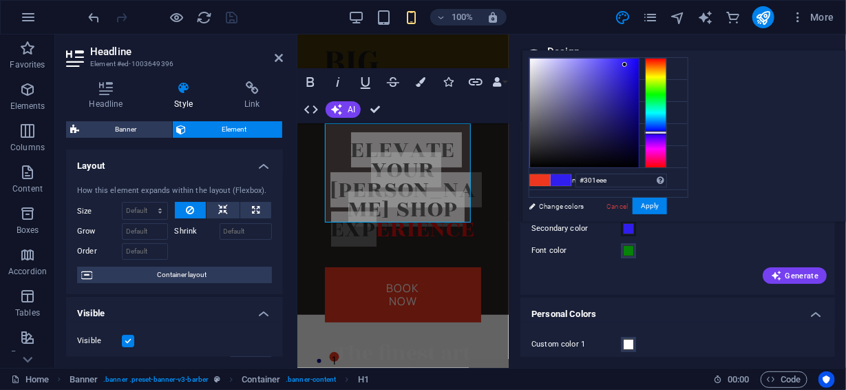
click at [667, 132] on div at bounding box center [656, 113] width 22 height 110
type input "#1c0db7"
click at [639, 88] on div at bounding box center [584, 113] width 109 height 109
click at [667, 203] on button "Apply" at bounding box center [650, 206] width 34 height 17
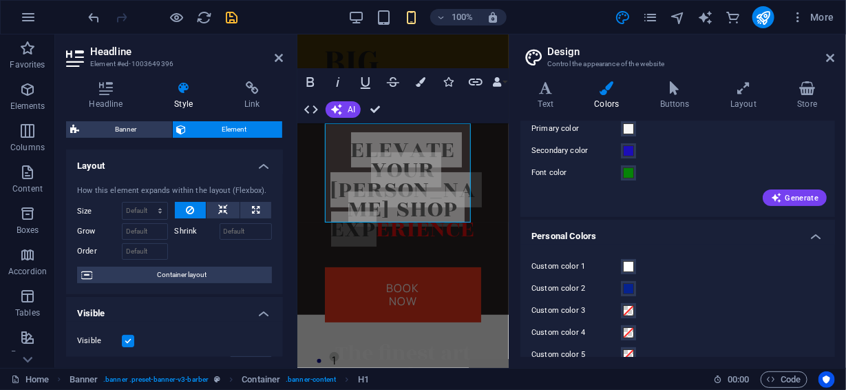
scroll to position [92, 0]
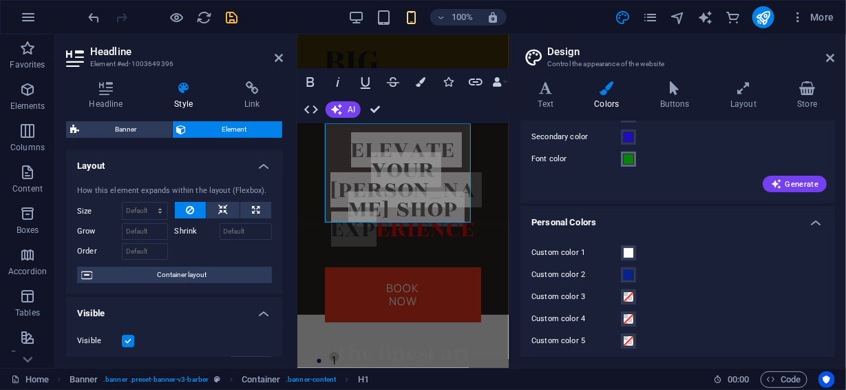
click at [629, 158] on span at bounding box center [628, 159] width 11 height 11
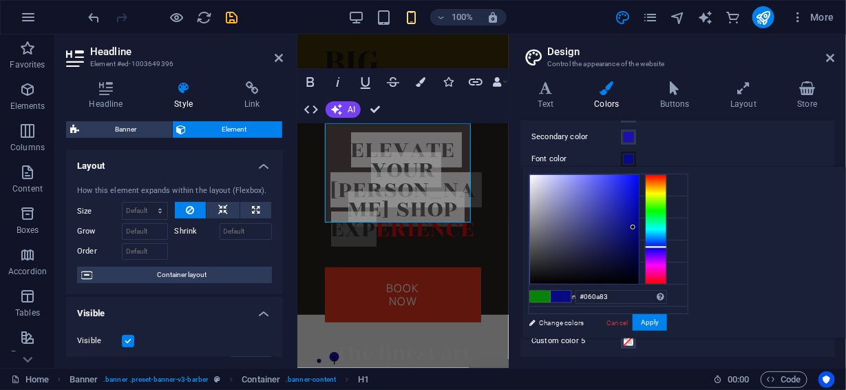
click at [667, 246] on div at bounding box center [656, 229] width 22 height 110
click at [639, 235] on div at bounding box center [584, 229] width 109 height 109
type input "#080c8a"
click at [636, 225] on div at bounding box center [634, 227] width 5 height 5
click at [667, 322] on button "Apply" at bounding box center [650, 322] width 34 height 17
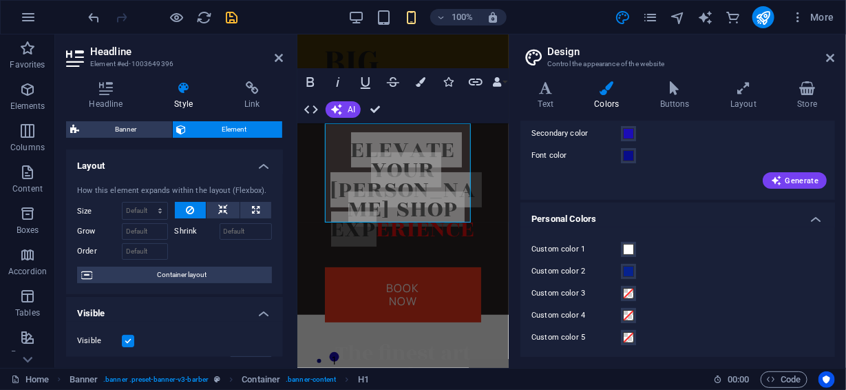
scroll to position [97, 0]
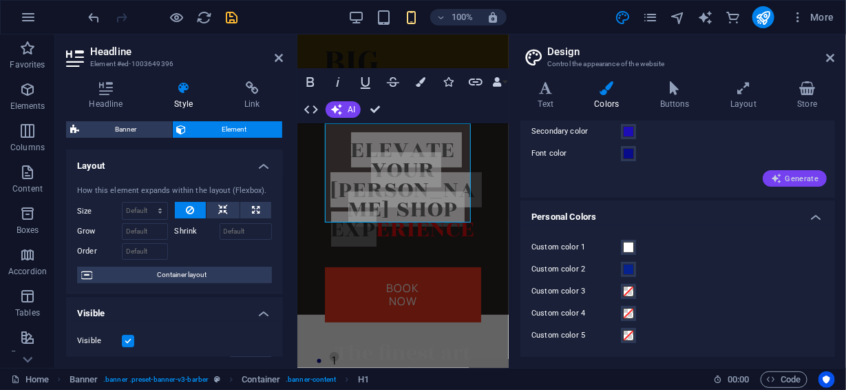
click at [795, 183] on button "Generate" at bounding box center [795, 178] width 64 height 17
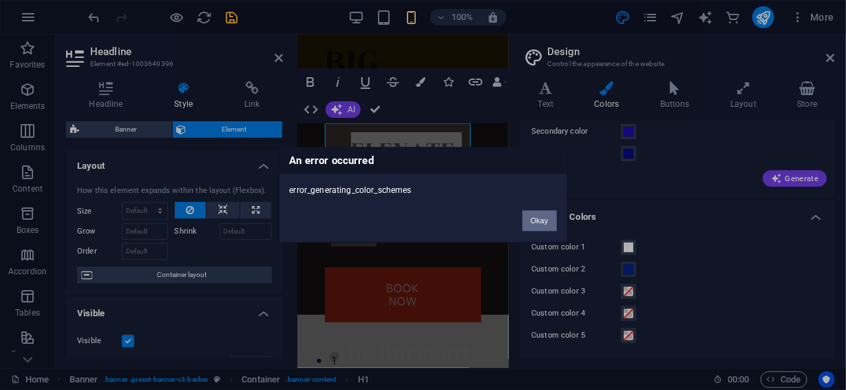
click at [539, 218] on button "Okay" at bounding box center [540, 221] width 34 height 21
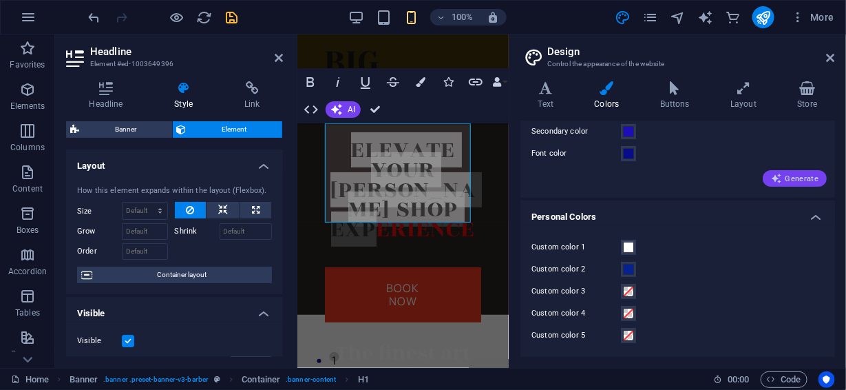
click at [792, 180] on span "Generate" at bounding box center [795, 178] width 48 height 11
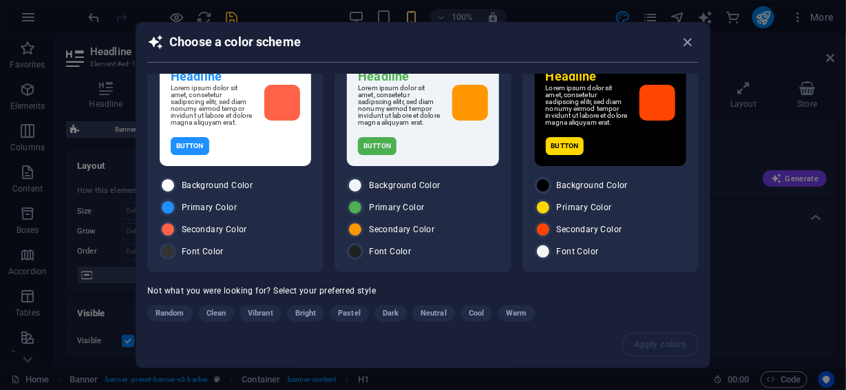
scroll to position [19, 0]
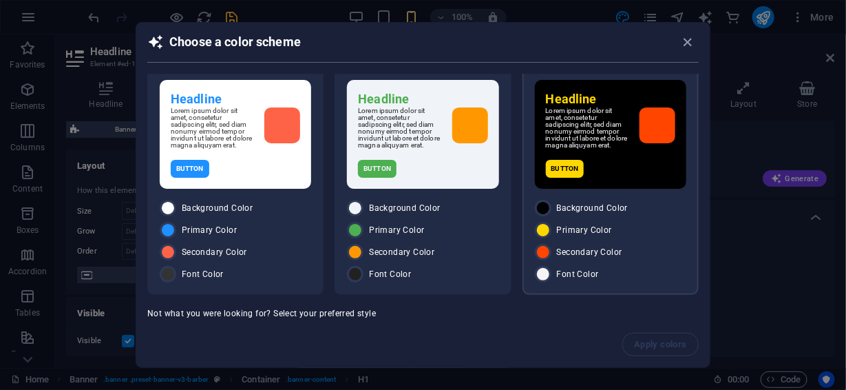
click at [576, 140] on p "Lorem ipsum dolor sit amet, consetetur sadipscing elitr, sed diam nonumy eirmod…" at bounding box center [587, 127] width 83 height 41
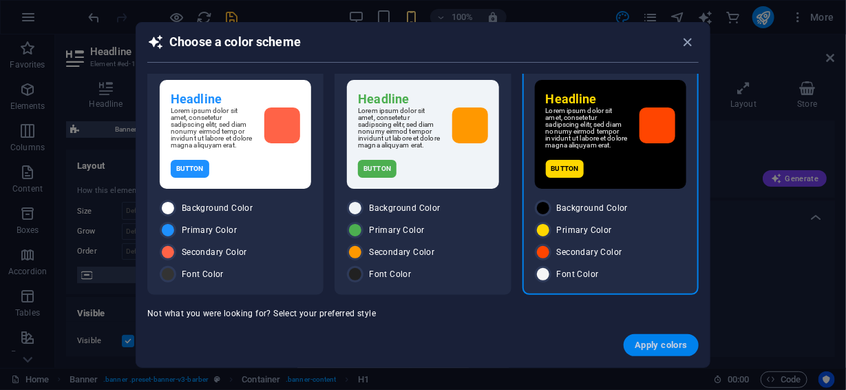
click at [663, 348] on span "Apply colors" at bounding box center [661, 345] width 53 height 11
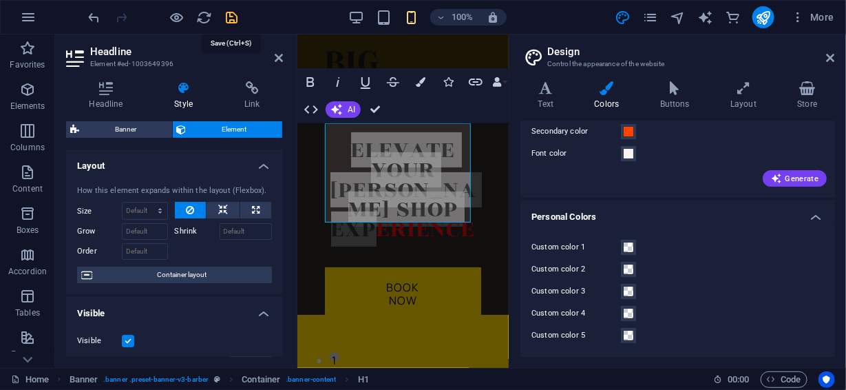
click at [231, 14] on icon "save" at bounding box center [233, 18] width 16 height 16
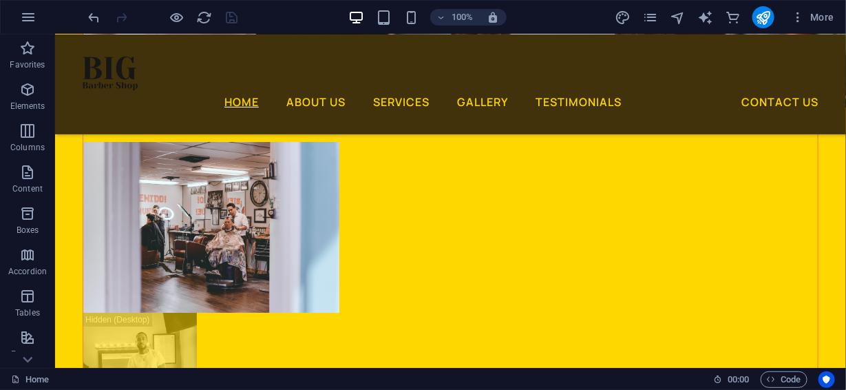
scroll to position [5963, 0]
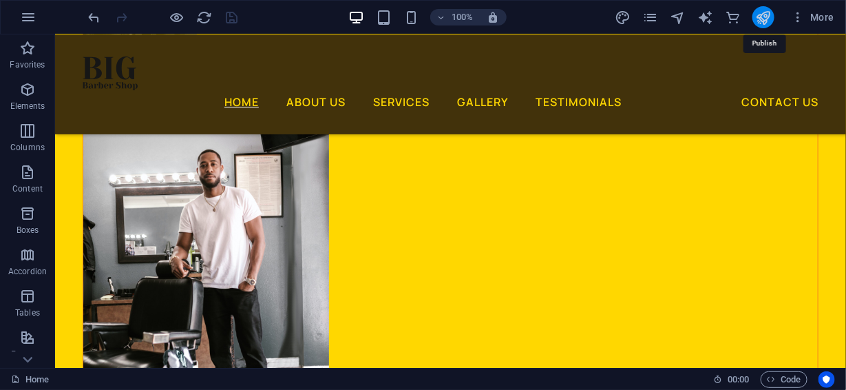
click at [767, 14] on icon "publish" at bounding box center [764, 18] width 16 height 16
